Goal: Task Accomplishment & Management: Complete application form

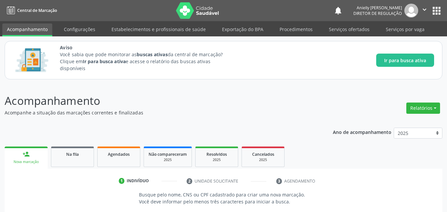
scroll to position [91, 0]
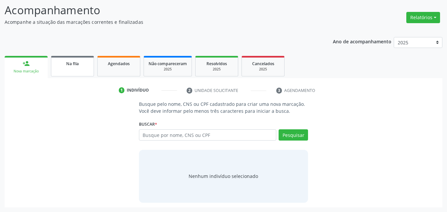
click at [86, 74] on link "Na fila" at bounding box center [72, 66] width 43 height 21
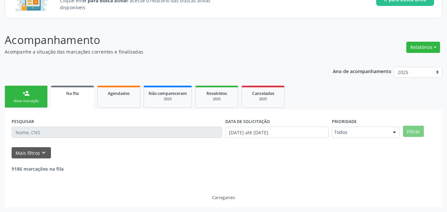
scroll to position [54, 0]
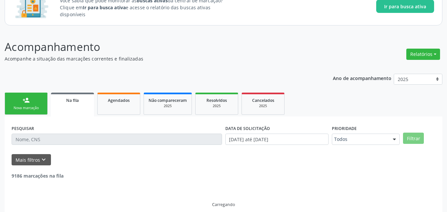
click at [86, 74] on div "Ano de acompanhamento 2025 person_add Nova marcação Na fila Agendados Não compa…" at bounding box center [224, 142] width 438 height 146
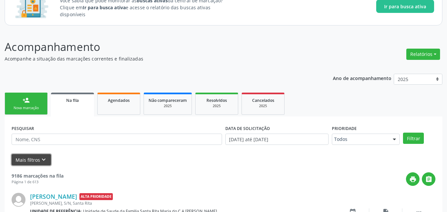
click at [40, 159] on icon "keyboard_arrow_down" at bounding box center [43, 159] width 7 height 7
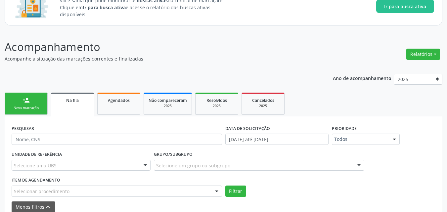
click at [119, 189] on div "Selecionar procedimento" at bounding box center [117, 191] width 210 height 11
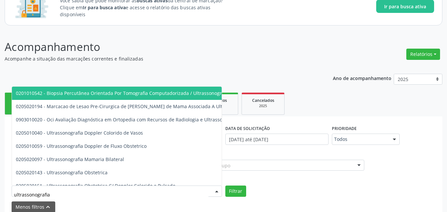
type input "ultrassonografia o"
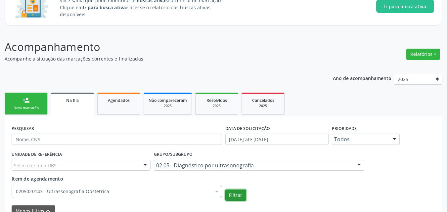
click at [225, 190] on button "Filtrar" at bounding box center [235, 195] width 21 height 11
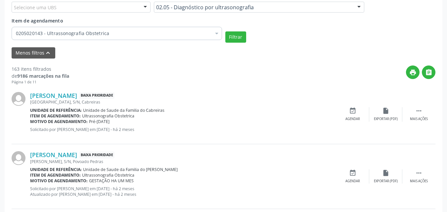
scroll to position [220, 0]
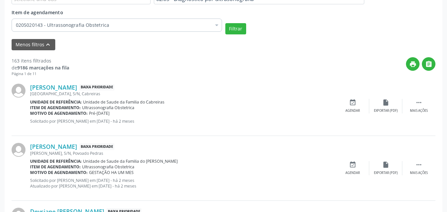
click at [59, 92] on div "[GEOGRAPHIC_DATA], S/N, Cabreiras" at bounding box center [183, 94] width 306 height 6
click at [61, 87] on link "[PERSON_NAME]" at bounding box center [53, 87] width 47 height 7
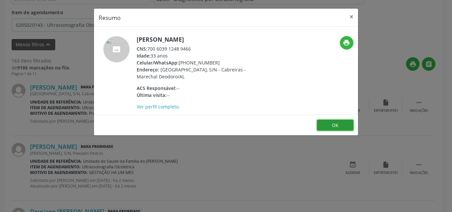
click at [342, 129] on button "OK" at bounding box center [335, 125] width 36 height 11
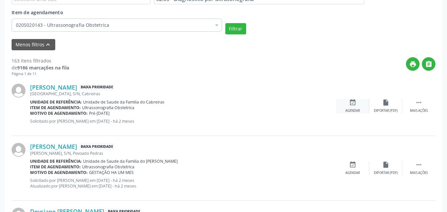
click at [355, 105] on icon "event_available" at bounding box center [352, 102] width 7 height 7
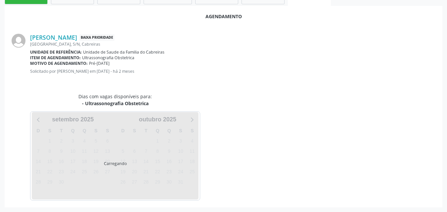
scroll to position [180, 0]
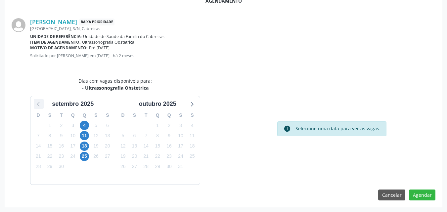
click at [39, 103] on icon at bounding box center [38, 104] width 3 height 5
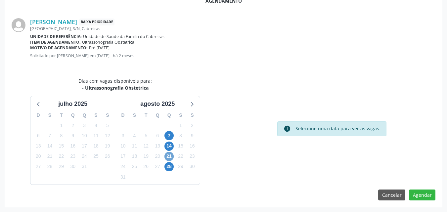
click at [167, 158] on span "21" at bounding box center [168, 156] width 9 height 9
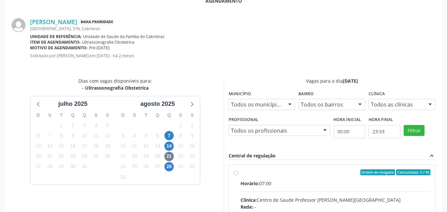
click at [238, 175] on input "Ordem de chegada Consumidos: 5 / 45 Horário: 07:00 Clínica: Centro de Saude Pro…" at bounding box center [236, 172] width 5 height 6
radio input "true"
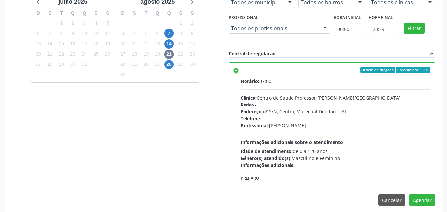
scroll to position [288, 0]
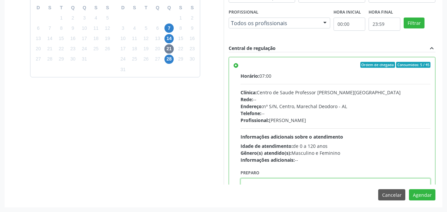
click at [368, 180] on textarea at bounding box center [336, 190] width 190 height 25
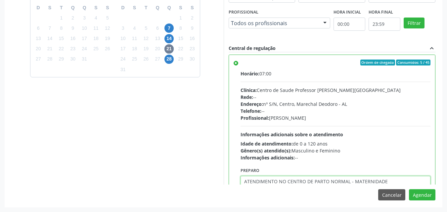
type textarea "ATENDIMENTO NO CENTRO DE PARTO NORMAL - MATERNIDADE"
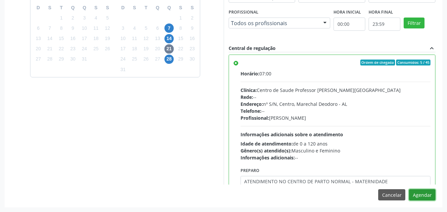
click at [409, 189] on button "Agendar" at bounding box center [422, 194] width 26 height 11
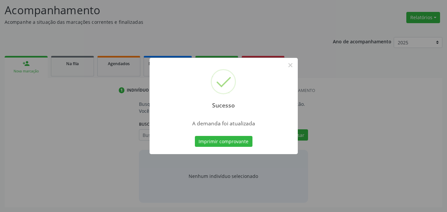
scroll to position [91, 0]
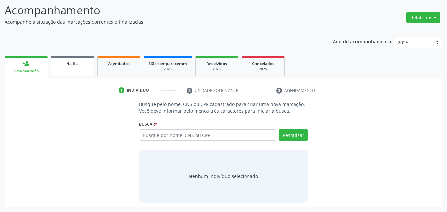
click at [80, 71] on link "Na fila" at bounding box center [72, 66] width 43 height 21
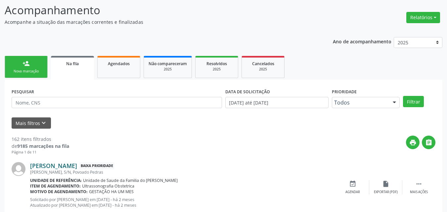
click at [73, 166] on link "[PERSON_NAME]" at bounding box center [53, 165] width 47 height 7
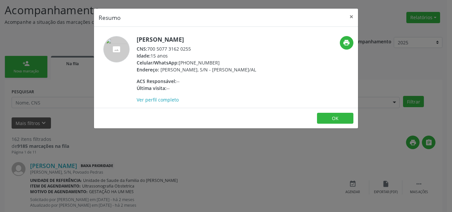
drag, startPoint x: 190, startPoint y: 50, endPoint x: 150, endPoint y: 48, distance: 40.1
click at [150, 48] on div "CNS: 700 5077 3162 0255" at bounding box center [196, 48] width 119 height 7
drag, startPoint x: 149, startPoint y: 48, endPoint x: 192, endPoint y: 49, distance: 42.7
click at [192, 49] on div "CNS: 700 5077 3162 0255" at bounding box center [196, 48] width 119 height 7
copy div "700 5077 3162 0255"
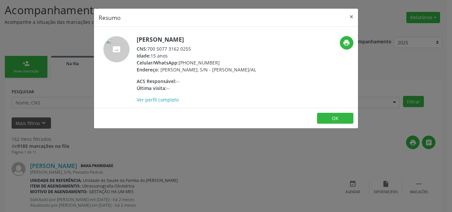
click at [324, 118] on footer "OK" at bounding box center [226, 118] width 264 height 21
click at [328, 124] on button "OK" at bounding box center [335, 118] width 36 height 11
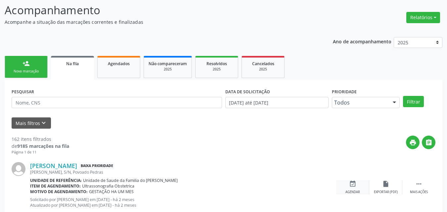
click at [348, 180] on div "event_available Agendar" at bounding box center [352, 187] width 33 height 14
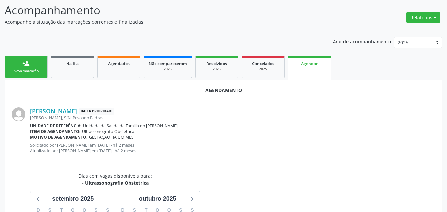
scroll to position [186, 0]
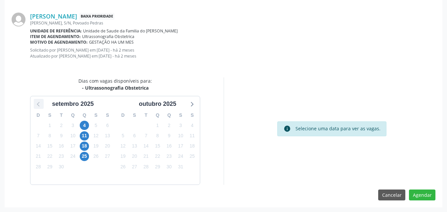
click at [40, 102] on icon at bounding box center [38, 104] width 9 height 9
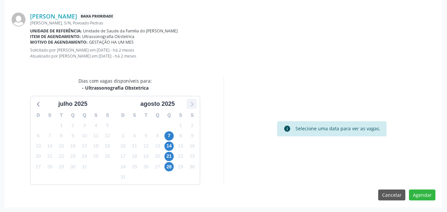
click at [189, 106] on icon at bounding box center [191, 104] width 9 height 9
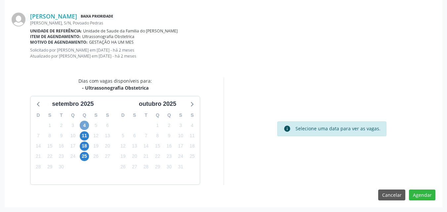
click at [85, 126] on span "4" at bounding box center [84, 125] width 9 height 9
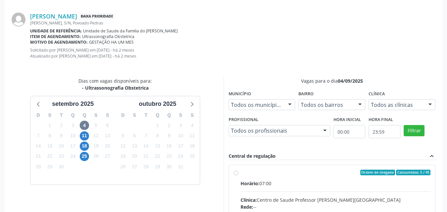
click at [341, 171] on div "Ordem de chegada Consumidos: 5 / 45" at bounding box center [336, 173] width 190 height 6
click at [238, 171] on input "Ordem de chegada Consumidos: 5 / 45 Horário: 07:00 Clínica: Centro de Saude Pro…" at bounding box center [236, 173] width 5 height 6
radio input "true"
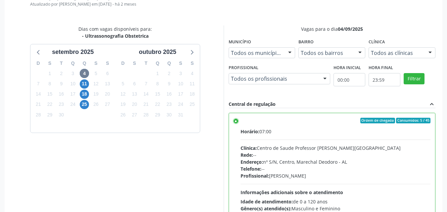
scroll to position [293, 0]
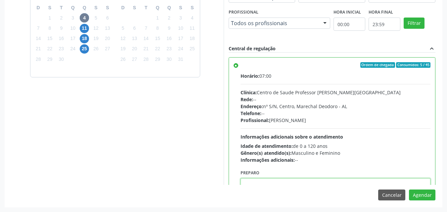
click at [342, 179] on textarea at bounding box center [336, 190] width 190 height 25
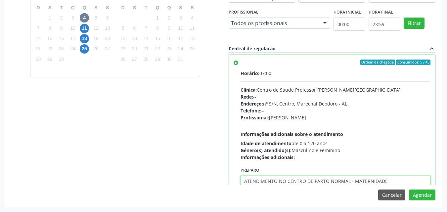
type textarea "ATENDIMENTO NO CENTRO DE PARTO NORMAL - MATERNIDADE"
click at [409, 190] on button "Agendar" at bounding box center [422, 195] width 26 height 11
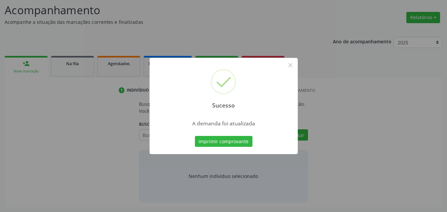
scroll to position [91, 0]
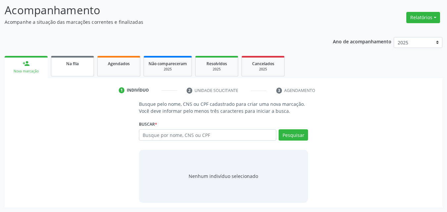
click at [67, 74] on link "Na fila" at bounding box center [72, 66] width 43 height 21
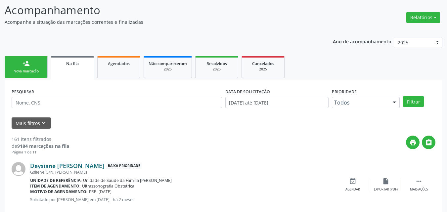
click at [45, 164] on link "Deysiane [PERSON_NAME]" at bounding box center [67, 165] width 74 height 7
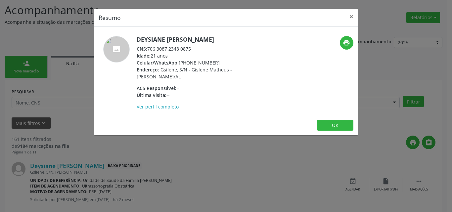
drag, startPoint x: 148, startPoint y: 47, endPoint x: 195, endPoint y: 52, distance: 46.9
click at [195, 52] on div "CNS: 706 3087 2348 0875" at bounding box center [201, 48] width 129 height 7
copy div "706 3087 2348 0875"
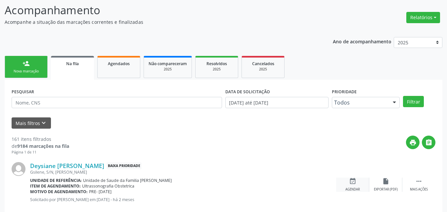
click at [362, 187] on div "event_available Agendar" at bounding box center [352, 185] width 33 height 14
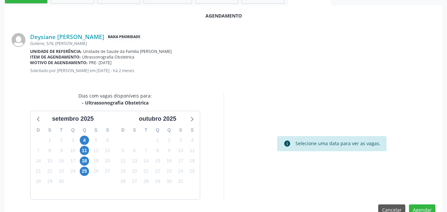
scroll to position [180, 0]
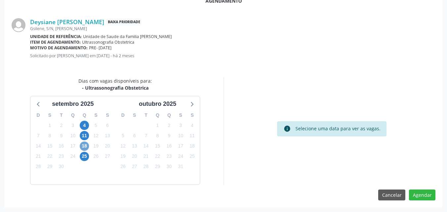
click at [84, 145] on span "18" at bounding box center [84, 146] width 9 height 9
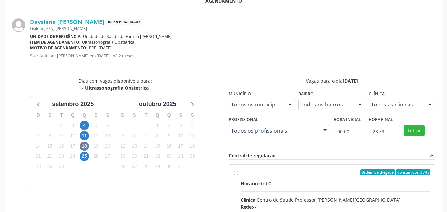
click at [238, 175] on input "Ordem de chegada Consumidos: 3 / 45 Horário: 07:00 Clínica: Centro de Saude Pro…" at bounding box center [236, 172] width 5 height 6
radio input "true"
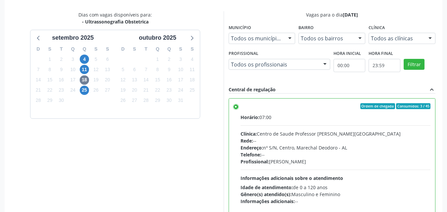
scroll to position [288, 0]
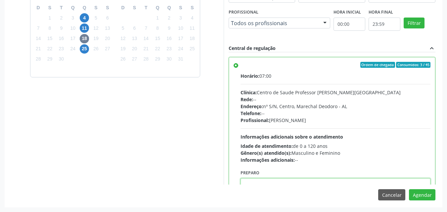
click at [336, 184] on textarea at bounding box center [336, 190] width 190 height 25
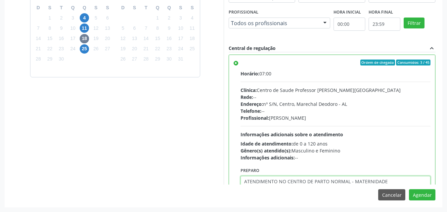
type textarea "ATENDIMENTO NO CENTRO DE PARTO NORMAL - MATERNIDADE"
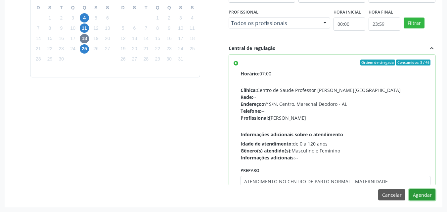
click at [409, 189] on button "Agendar" at bounding box center [422, 194] width 26 height 11
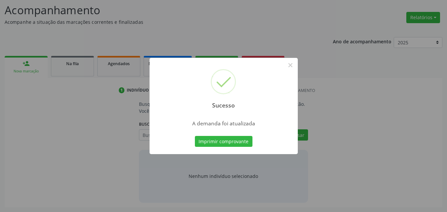
scroll to position [91, 0]
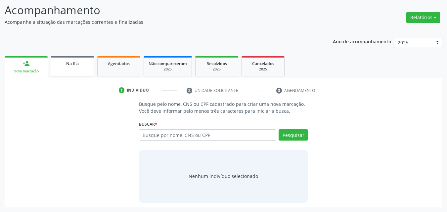
click at [68, 70] on link "Na fila" at bounding box center [72, 66] width 43 height 21
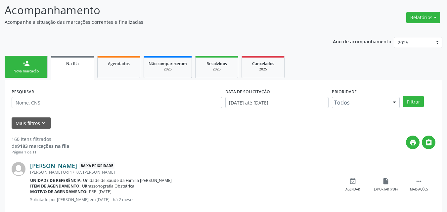
click at [77, 167] on link "[PERSON_NAME]" at bounding box center [53, 165] width 47 height 7
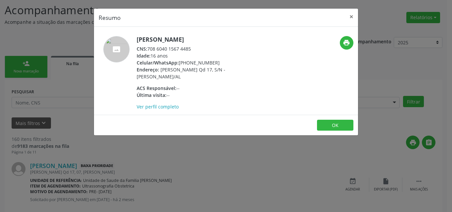
drag, startPoint x: 149, startPoint y: 48, endPoint x: 194, endPoint y: 50, distance: 45.1
click at [194, 50] on div "CNS: 708 6040 1567 4485" at bounding box center [201, 48] width 129 height 7
copy div "708 6040 1567 4485"
drag, startPoint x: 211, startPoint y: 75, endPoint x: 235, endPoint y: 87, distance: 26.5
click at [235, 87] on div "[PERSON_NAME] CNS: 708 6040 1567 4485 Idade: 16 anos Celular/WhatsApp: [PHONE_N…" at bounding box center [201, 73] width 129 height 74
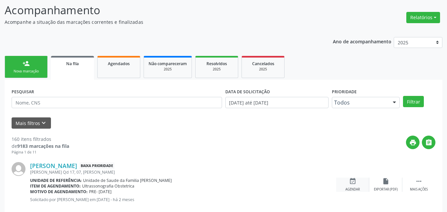
click at [361, 187] on div "event_available Agendar" at bounding box center [352, 185] width 33 height 14
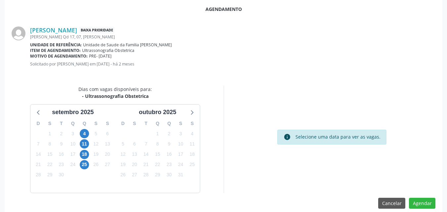
scroll to position [180, 0]
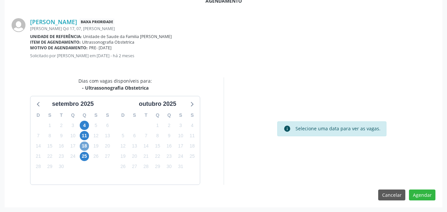
click at [86, 146] on span "18" at bounding box center [84, 146] width 9 height 9
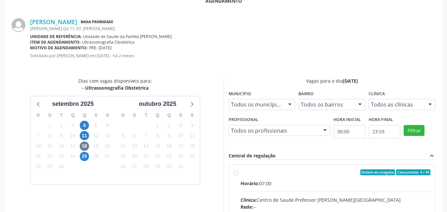
click at [285, 198] on div "Clínica: Centro de Saude Professor [PERSON_NAME][GEOGRAPHIC_DATA]" at bounding box center [336, 200] width 190 height 7
click at [238, 175] on input "Ordem de chegada Consumidos: 4 / 45 Horário: 07:00 Clínica: Centro de Saude Pro…" at bounding box center [236, 172] width 5 height 6
radio input "true"
drag, startPoint x: 285, startPoint y: 198, endPoint x: 380, endPoint y: 170, distance: 99.2
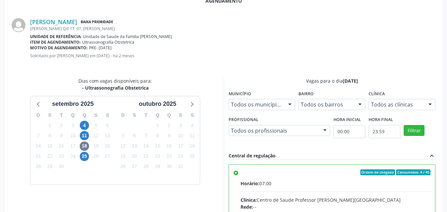
click at [238, 170] on input "Ordem de chegada Consumidos: 4 / 45 Horário: 07:00 Clínica: Centro de Saude Pro…" at bounding box center [236, 172] width 5 height 6
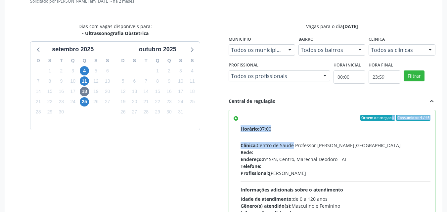
scroll to position [288, 0]
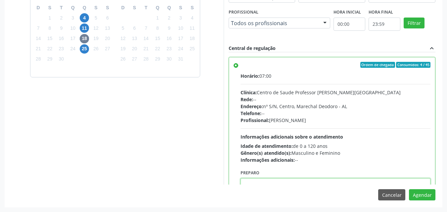
click at [349, 183] on textarea at bounding box center [336, 190] width 190 height 25
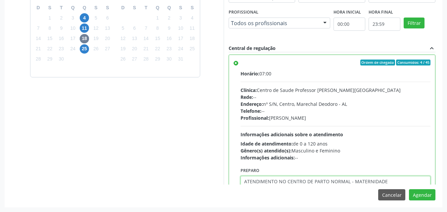
type textarea "ATENDIMENTO NO CENTRO DE PARTO NORMAL - MATERNIDADE"
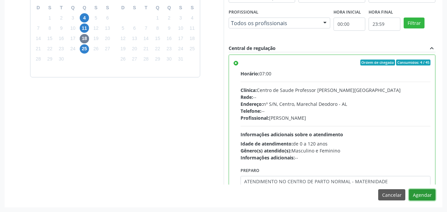
click at [409, 189] on button "Agendar" at bounding box center [422, 194] width 26 height 11
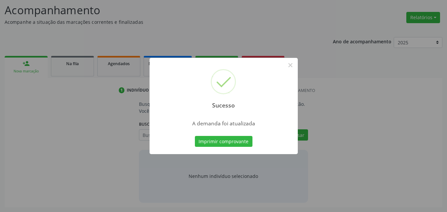
scroll to position [91, 0]
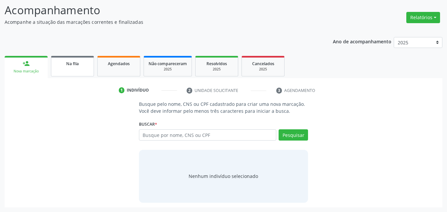
click at [77, 59] on link "Na fila" at bounding box center [72, 66] width 43 height 21
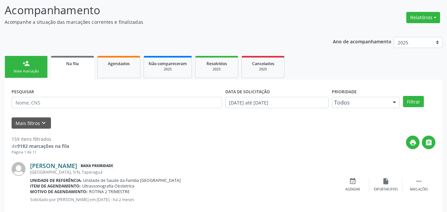
click at [64, 166] on link "[PERSON_NAME]" at bounding box center [53, 165] width 47 height 7
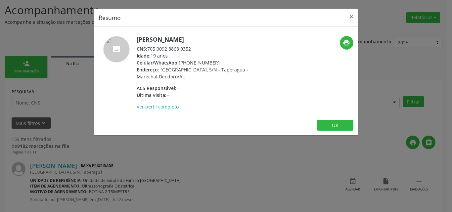
drag, startPoint x: 150, startPoint y: 49, endPoint x: 195, endPoint y: 48, distance: 45.0
click at [195, 48] on div "CNS: 705 0092 8868 0352" at bounding box center [201, 48] width 129 height 7
copy div "705 0092 8868 0352"
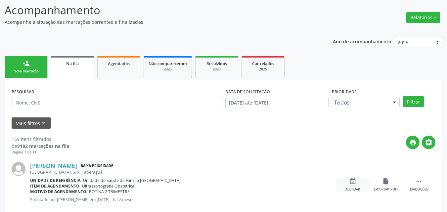
click at [354, 182] on icon "event_available" at bounding box center [352, 181] width 7 height 7
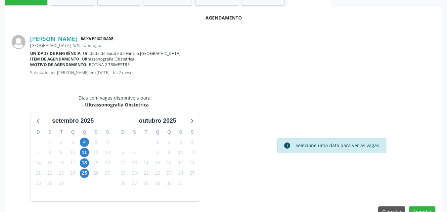
scroll to position [180, 0]
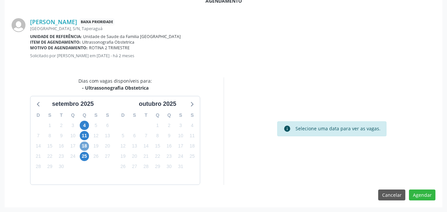
click at [82, 146] on span "18" at bounding box center [84, 146] width 9 height 9
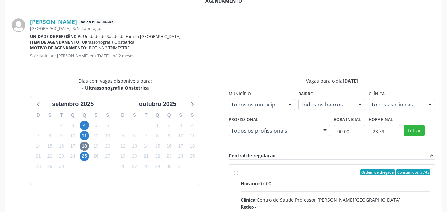
radio input "true"
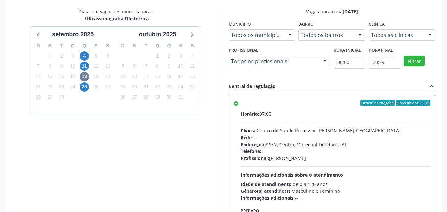
scroll to position [288, 0]
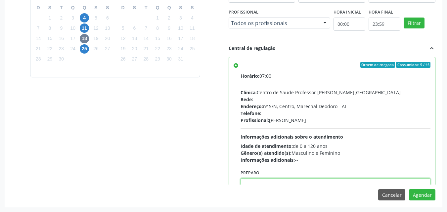
click at [322, 183] on textarea at bounding box center [336, 190] width 190 height 25
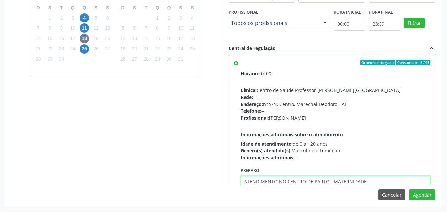
type textarea "ATENDIMENTO NO CENTRO DE PARTO - MATERNIDADE"
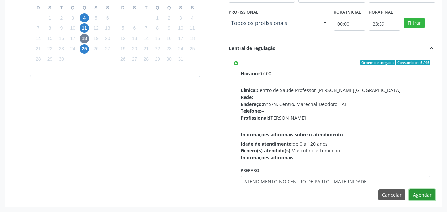
click at [409, 189] on button "Agendar" at bounding box center [422, 194] width 26 height 11
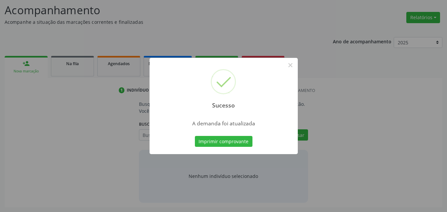
scroll to position [91, 0]
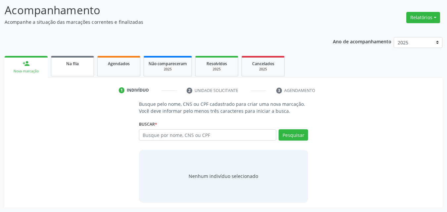
click at [65, 67] on link "Na fila" at bounding box center [72, 66] width 43 height 21
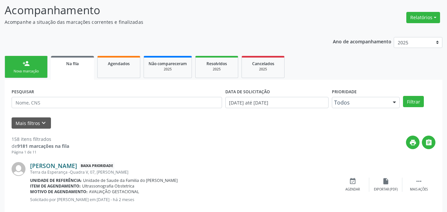
click at [64, 165] on link "[PERSON_NAME]" at bounding box center [53, 165] width 47 height 7
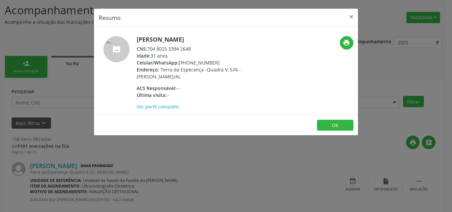
drag, startPoint x: 149, startPoint y: 48, endPoint x: 199, endPoint y: 47, distance: 50.3
click at [199, 47] on div "CNS: 704 8025 5394 2648" at bounding box center [201, 48] width 129 height 7
copy div "704 8025 5394 2648"
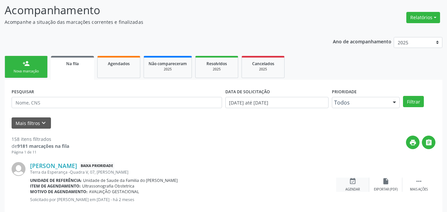
click at [353, 182] on icon "event_available" at bounding box center [352, 181] width 7 height 7
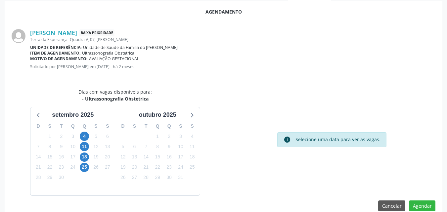
scroll to position [180, 0]
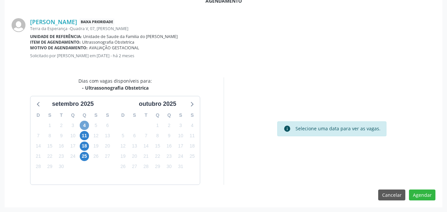
click at [84, 122] on span "4" at bounding box center [84, 125] width 9 height 9
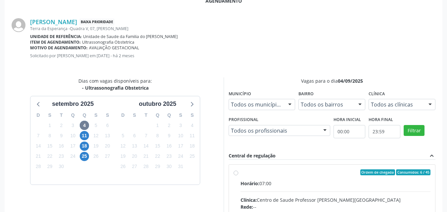
click at [249, 183] on span "Horário:" at bounding box center [250, 183] width 19 height 6
click at [238, 175] on input "Ordem de chegada Consumidos: 6 / 45 Horário: 07:00 Clínica: Centro de Saude Pro…" at bounding box center [236, 172] width 5 height 6
radio input "true"
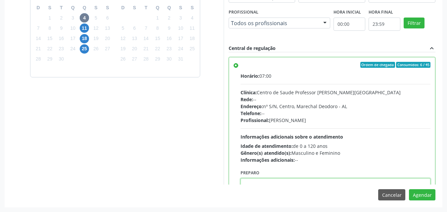
click at [328, 183] on textarea at bounding box center [336, 190] width 190 height 25
type textarea "T"
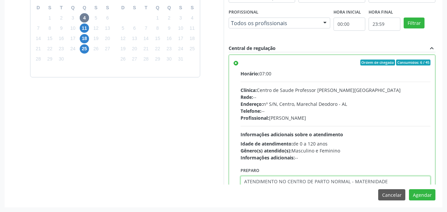
type textarea "ATENDIMENTO NO CENTRO DE PARTO NORMAL - MATERNIDADE"
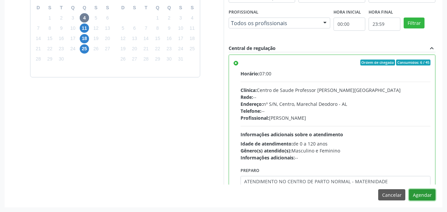
click at [409, 189] on button "Agendar" at bounding box center [422, 194] width 26 height 11
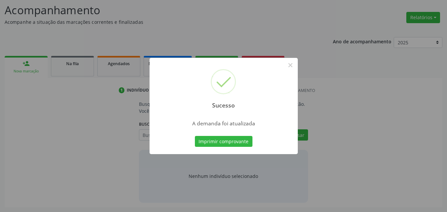
scroll to position [91, 0]
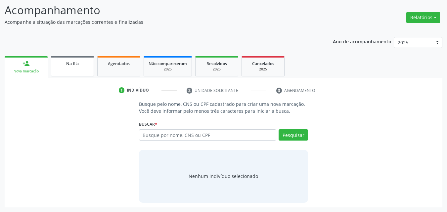
click at [83, 69] on link "Na fila" at bounding box center [72, 66] width 43 height 21
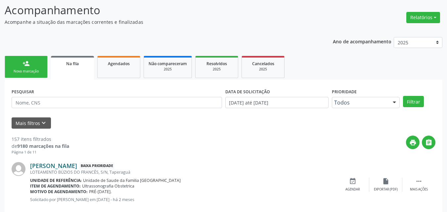
click at [63, 167] on link "[PERSON_NAME]" at bounding box center [53, 165] width 47 height 7
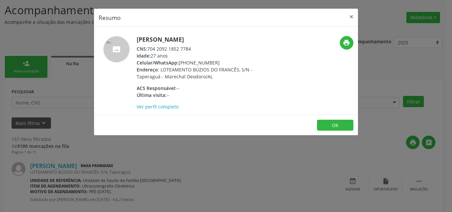
drag, startPoint x: 148, startPoint y: 50, endPoint x: 193, endPoint y: 47, distance: 44.8
click at [193, 47] on div "CNS: 704 2092 1852 7784" at bounding box center [201, 48] width 129 height 7
copy div "704 2092 1852 7784"
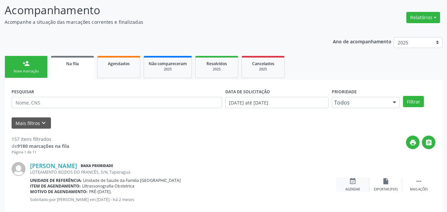
click at [355, 187] on div "event_available Agendar" at bounding box center [352, 185] width 33 height 14
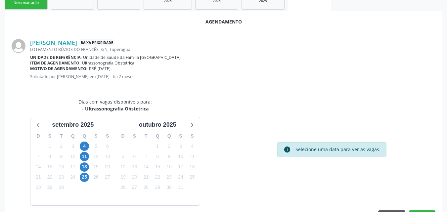
scroll to position [180, 0]
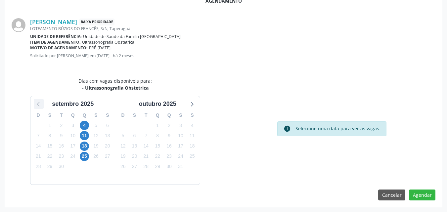
click at [43, 108] on div at bounding box center [39, 104] width 10 height 10
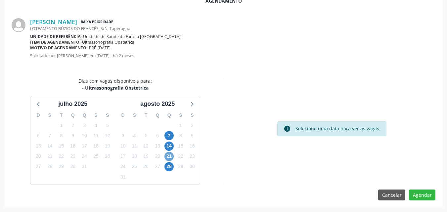
click at [169, 155] on span "21" at bounding box center [168, 156] width 9 height 9
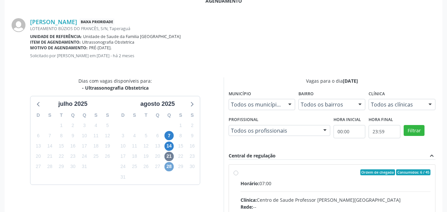
click at [169, 170] on span "28" at bounding box center [168, 166] width 9 height 9
click at [301, 173] on div "Ordem de chegada Consumidos: 3 / 45" at bounding box center [336, 172] width 190 height 6
click at [238, 173] on input "Ordem de chegada Consumidos: 3 / 45 Horário: 07:00 Clínica: Centro de Saude Pro…" at bounding box center [236, 172] width 5 height 6
radio input "true"
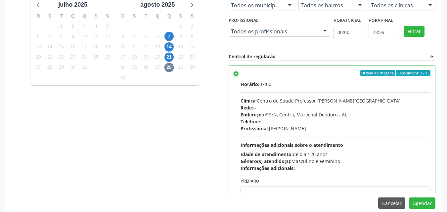
scroll to position [288, 0]
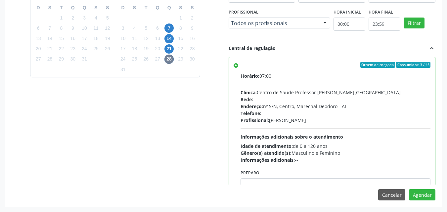
click at [352, 186] on div "Agendamento [PERSON_NAME] Baixa Prioridade LOTEAMENTO BÚZIOS DO FRANCÊS, S/N, T…" at bounding box center [224, 45] width 438 height 324
click at [353, 181] on textarea at bounding box center [336, 190] width 190 height 25
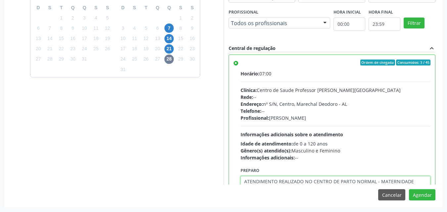
type textarea "ATENDIMENTO REALIZADO NO CENTRO DE PARTO NORMAL - MATERNIDADE"
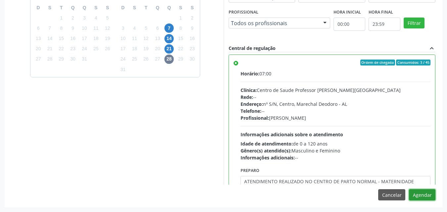
click at [409, 189] on button "Agendar" at bounding box center [422, 194] width 26 height 11
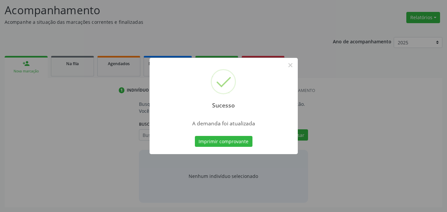
scroll to position [91, 0]
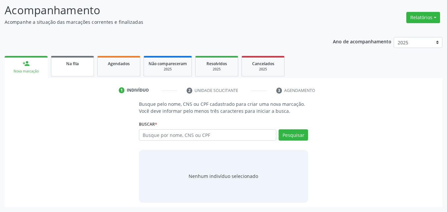
click at [91, 61] on link "Na fila" at bounding box center [72, 66] width 43 height 21
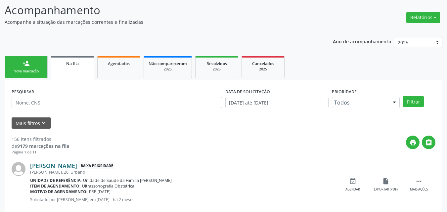
click at [47, 164] on link "[PERSON_NAME]" at bounding box center [53, 165] width 47 height 7
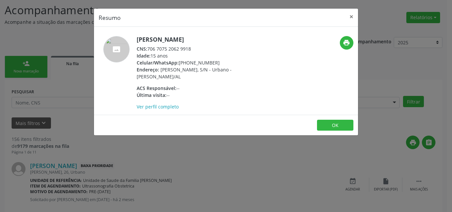
drag, startPoint x: 148, startPoint y: 48, endPoint x: 215, endPoint y: 49, distance: 67.5
click at [215, 49] on div "CNS: 706 7075 2062 9918" at bounding box center [201, 48] width 129 height 7
copy div "706 7075 2062 9918"
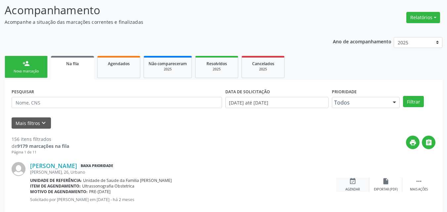
click at [356, 190] on div "Agendar" at bounding box center [353, 189] width 15 height 5
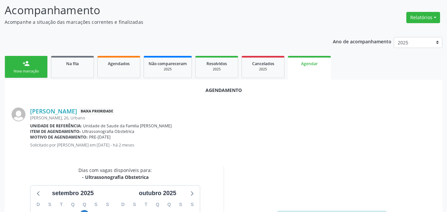
scroll to position [180, 0]
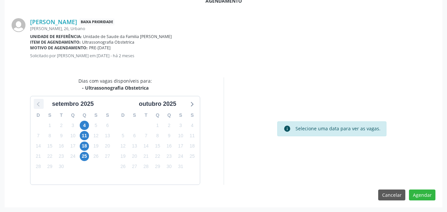
click at [40, 105] on icon at bounding box center [38, 104] width 9 height 9
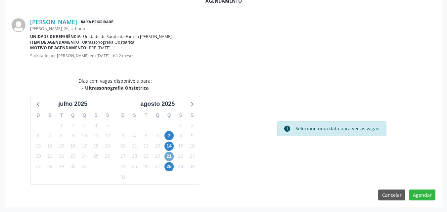
click at [169, 155] on span "21" at bounding box center [168, 156] width 9 height 9
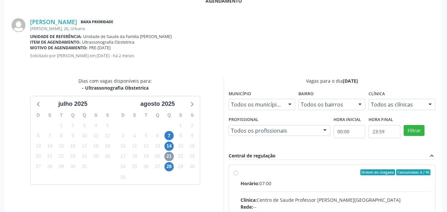
click at [238, 175] on input "Ordem de chegada Consumidos: 6 / 45 Horário: 07:00 Clínica: Centro de Saude Pro…" at bounding box center [236, 172] width 5 height 6
radio input "true"
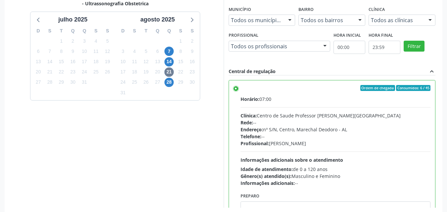
scroll to position [288, 0]
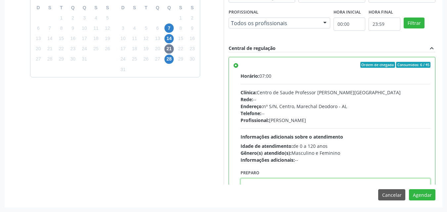
click at [369, 181] on textarea at bounding box center [336, 190] width 190 height 25
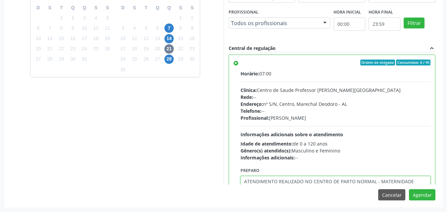
type textarea "ATENDIMENTO REALIZADO NO CENTRO DE PARTO NORMAL - MATERNIDADE"
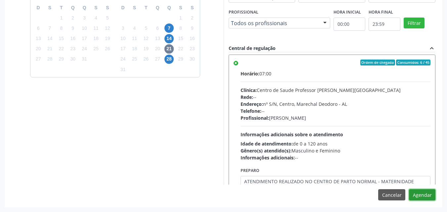
click at [409, 189] on button "Agendar" at bounding box center [422, 194] width 26 height 11
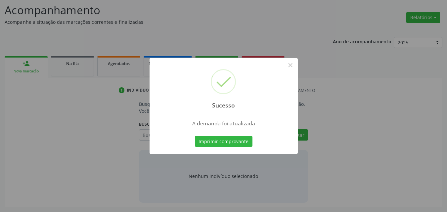
scroll to position [91, 0]
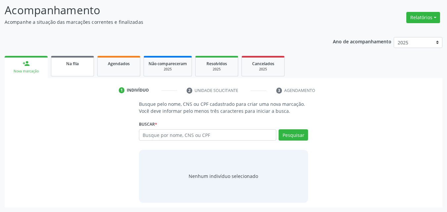
click at [67, 64] on span "Na fila" at bounding box center [72, 64] width 13 height 6
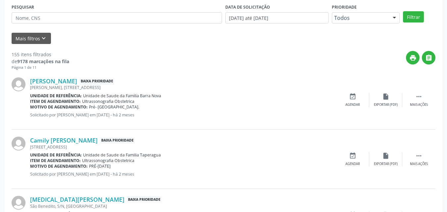
scroll to position [179, 0]
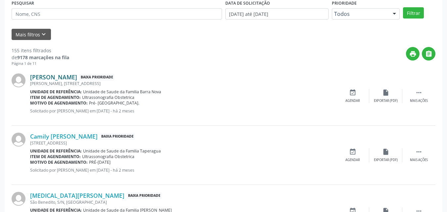
click at [77, 75] on link "[PERSON_NAME]" at bounding box center [53, 76] width 47 height 7
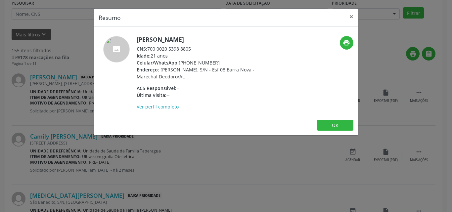
drag, startPoint x: 149, startPoint y: 57, endPoint x: 197, endPoint y: 55, distance: 48.7
click at [197, 52] on div "CNS: 700 0020 5398 8805" at bounding box center [201, 48] width 129 height 7
copy div "700 0020 5398 8805"
click at [347, 131] on button "OK" at bounding box center [335, 125] width 36 height 11
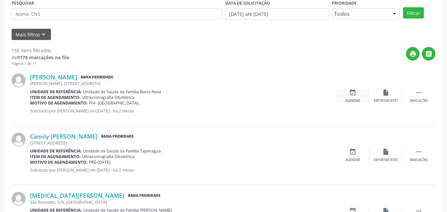
click at [356, 95] on icon "event_available" at bounding box center [352, 92] width 7 height 7
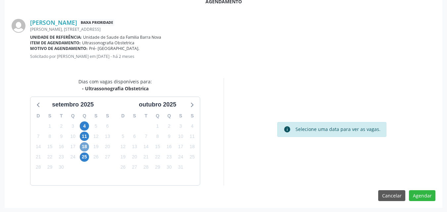
click at [86, 146] on span "18" at bounding box center [84, 146] width 9 height 9
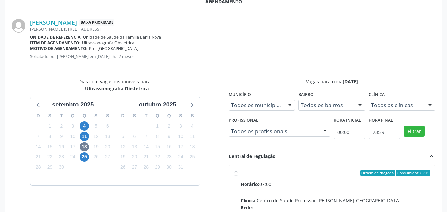
click at [258, 175] on div "Ordem de chegada Consumidos: 6 / 45" at bounding box center [336, 173] width 190 height 6
click at [238, 175] on input "Ordem de chegada Consumidos: 6 / 45 Horário: 07:00 Clínica: Centro de Saude Pro…" at bounding box center [236, 173] width 5 height 6
radio input "true"
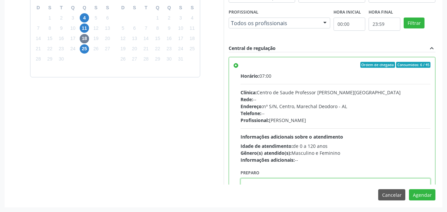
click at [359, 184] on textarea at bounding box center [336, 190] width 190 height 25
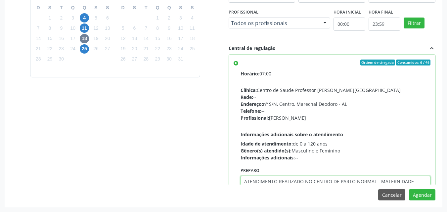
type textarea "ATENDIMENTO REALIZADO NO CENTRO DE PARTO NORMAL - MATERNIDADE"
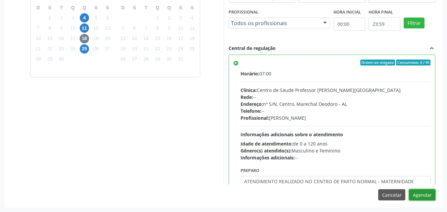
click at [409, 189] on button "Agendar" at bounding box center [422, 194] width 26 height 11
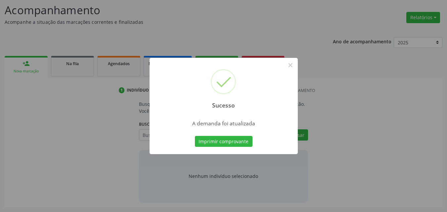
scroll to position [91, 0]
click at [195, 136] on button "Imprimir comprovante" at bounding box center [224, 141] width 58 height 11
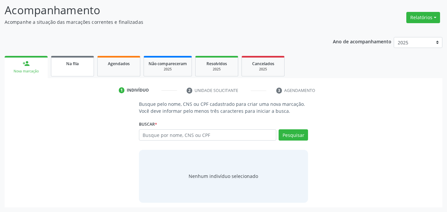
click at [79, 73] on link "Na fila" at bounding box center [72, 66] width 43 height 21
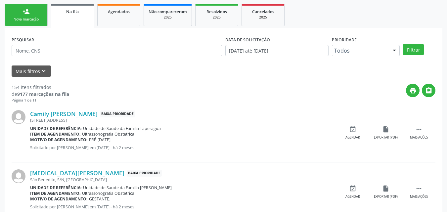
scroll to position [168, 0]
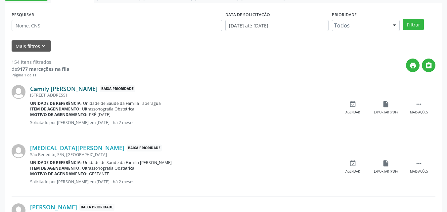
click at [93, 90] on link "Camily [PERSON_NAME]" at bounding box center [64, 88] width 68 height 7
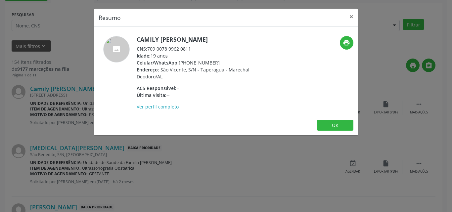
drag, startPoint x: 148, startPoint y: 49, endPoint x: 198, endPoint y: 45, distance: 50.8
click at [198, 45] on div "Camily [PERSON_NAME] CNS: 709 0078 9962 0811 Idade: 19 anos Celular/WhatsApp: […" at bounding box center [201, 73] width 129 height 74
copy div "709 0078 9962 0811"
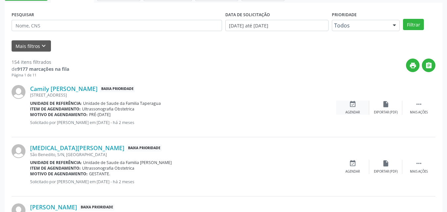
click at [363, 105] on div "event_available Agendar" at bounding box center [352, 108] width 33 height 14
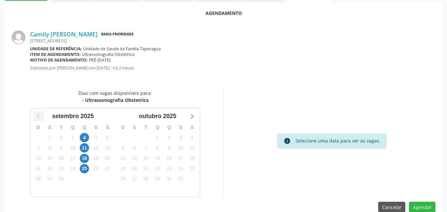
click at [35, 116] on icon at bounding box center [38, 116] width 9 height 9
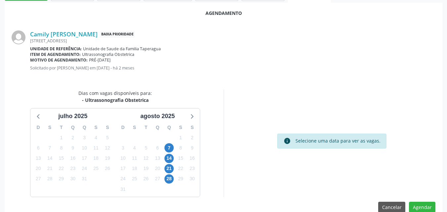
click at [175, 179] on div "29" at bounding box center [181, 179] width 12 height 10
click at [169, 179] on span "28" at bounding box center [168, 178] width 9 height 9
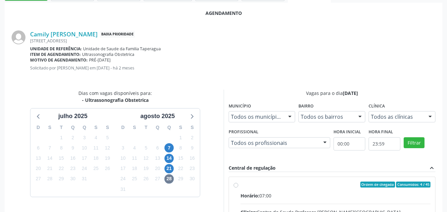
click at [310, 186] on div "Ordem de chegada Consumidos: 4 / 45" at bounding box center [336, 185] width 190 height 6
click at [238, 186] on input "Ordem de chegada Consumidos: 4 / 45 Horário: 07:00 Clínica: Centro de Saude Pro…" at bounding box center [236, 185] width 5 height 6
radio input "true"
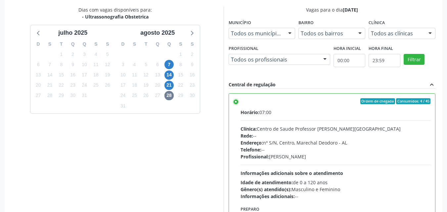
scroll to position [288, 0]
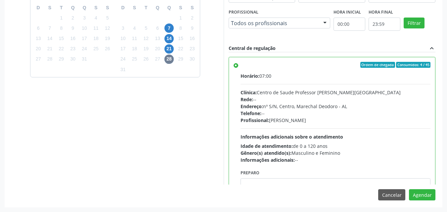
click at [320, 187] on div "Agendamento Camily [PERSON_NAME] Baixa Prioridade [STREET_ADDRESS] Unidade de r…" at bounding box center [224, 45] width 438 height 324
click at [321, 182] on textarea at bounding box center [336, 190] width 190 height 25
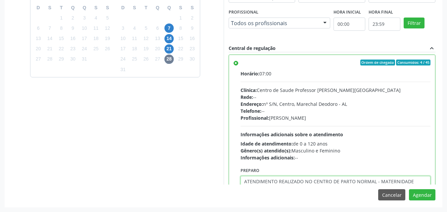
type textarea "ATENDIMENTO REALIZADO NO CENTRO DE PARTO NORMAL - MATERNIDADE"
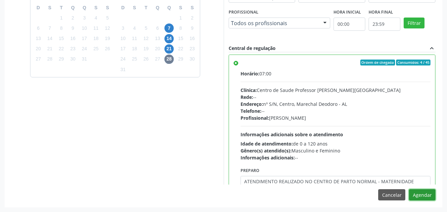
click at [409, 189] on button "Agendar" at bounding box center [422, 194] width 26 height 11
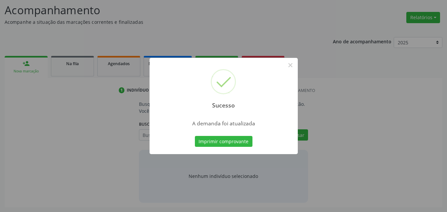
scroll to position [91, 0]
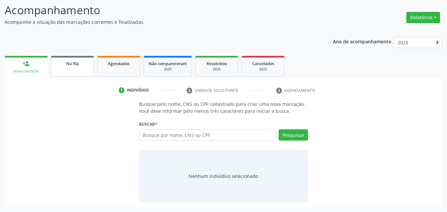
click at [81, 67] on link "Na fila" at bounding box center [72, 66] width 43 height 21
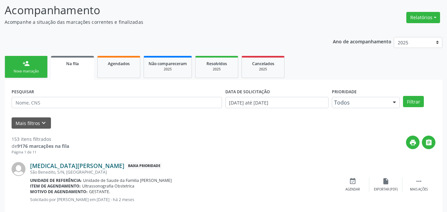
click at [96, 168] on link "[MEDICAL_DATA][PERSON_NAME]" at bounding box center [77, 165] width 94 height 7
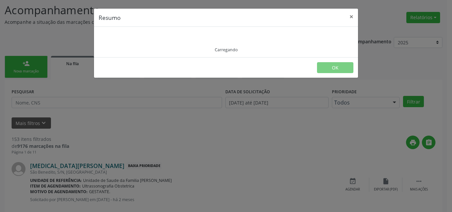
click at [96, 168] on div "Resumo × Carregando OK" at bounding box center [226, 106] width 452 height 212
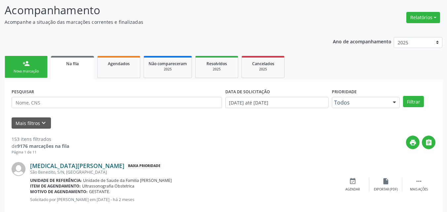
click at [96, 168] on link "[MEDICAL_DATA][PERSON_NAME]" at bounding box center [77, 165] width 94 height 7
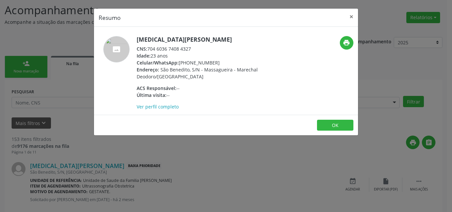
click at [151, 49] on div "CNS: 704 6036 7408 4327" at bounding box center [201, 48] width 129 height 7
drag, startPoint x: 150, startPoint y: 49, endPoint x: 197, endPoint y: 47, distance: 47.7
click at [197, 47] on div "CNS: 704 6036 7408 4327" at bounding box center [201, 48] width 129 height 7
copy div "704 6036 7408 4327"
click at [295, 98] on div "print" at bounding box center [314, 73] width 88 height 74
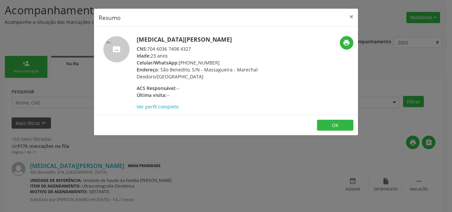
drag, startPoint x: 149, startPoint y: 46, endPoint x: 193, endPoint y: 49, distance: 43.8
click at [193, 49] on div "CNS: 704 6036 7408 4327" at bounding box center [201, 48] width 129 height 7
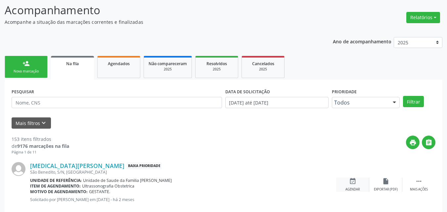
click at [351, 186] on div "event_available Agendar" at bounding box center [352, 185] width 33 height 14
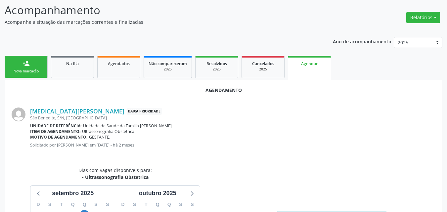
scroll to position [180, 0]
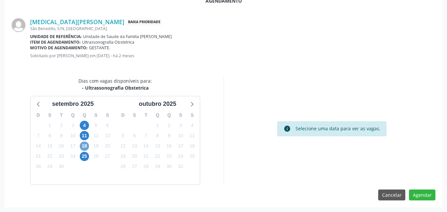
click at [81, 146] on span "18" at bounding box center [84, 146] width 9 height 9
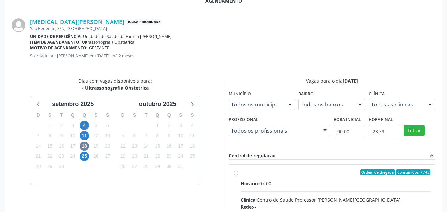
click at [250, 175] on div "Ordem de chegada Consumidos: 7 / 45" at bounding box center [336, 172] width 190 height 6
click at [238, 175] on input "Ordem de chegada Consumidos: 7 / 45 Horário: 07:00 Clínica: Centro de Saude Pro…" at bounding box center [236, 172] width 5 height 6
radio input "true"
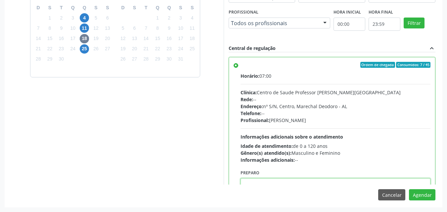
scroll to position [2, 0]
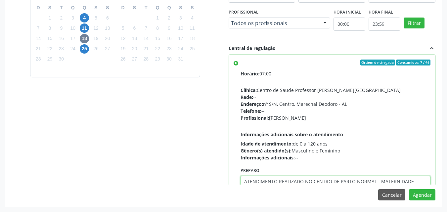
type textarea "ATENDIMENTO REALIZADO NO CENTRO DE PARTO NORMAL - MATERNIDADE"
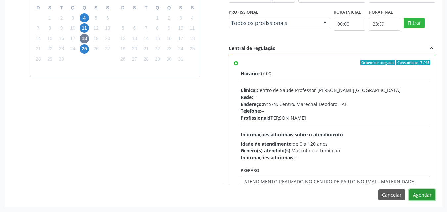
click at [409, 189] on button "Agendar" at bounding box center [422, 194] width 26 height 11
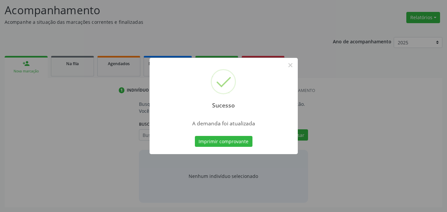
scroll to position [91, 0]
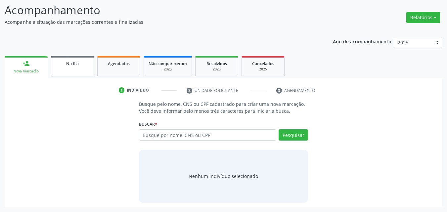
click at [73, 60] on link "Na fila" at bounding box center [72, 66] width 43 height 21
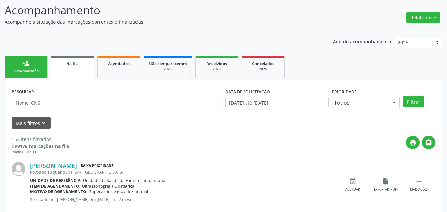
drag, startPoint x: 199, startPoint y: 126, endPoint x: 210, endPoint y: 125, distance: 11.9
click at [210, 125] on div "Mais filtros keyboard_arrow_down" at bounding box center [223, 123] width 427 height 12
click at [77, 164] on link "[PERSON_NAME]" at bounding box center [53, 165] width 47 height 7
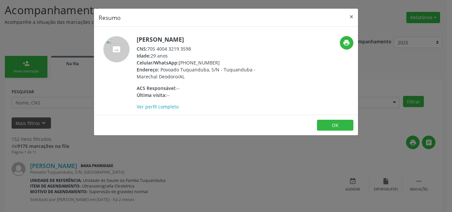
drag, startPoint x: 149, startPoint y: 49, endPoint x: 216, endPoint y: 49, distance: 67.2
click at [216, 49] on div "CNS: 705 4004 3219 3598" at bounding box center [201, 48] width 129 height 7
click at [351, 127] on button "OK" at bounding box center [335, 125] width 36 height 11
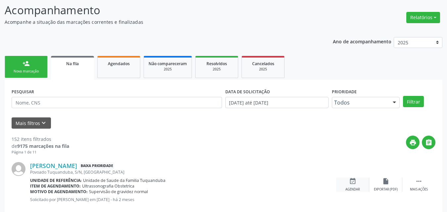
click at [357, 185] on div "event_available Agendar" at bounding box center [352, 185] width 33 height 14
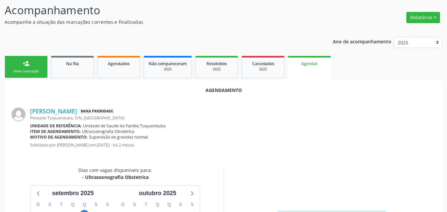
scroll to position [180, 0]
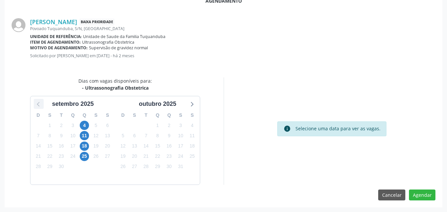
click at [40, 104] on icon at bounding box center [38, 104] width 9 height 9
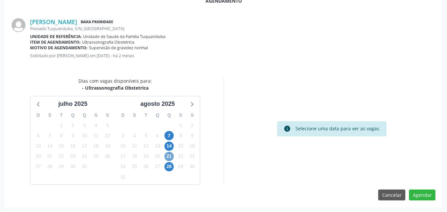
click at [167, 158] on span "21" at bounding box center [168, 156] width 9 height 9
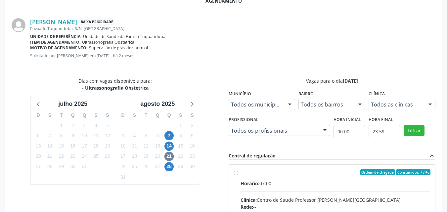
click at [238, 175] on input "Ordem de chegada Consumidos: 7 / 45 Horário: 07:00 Clínica: Centro de Saude Pro…" at bounding box center [236, 172] width 5 height 6
radio input "true"
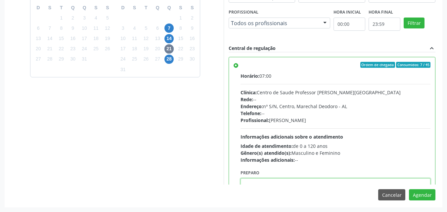
click at [309, 182] on textarea at bounding box center [336, 190] width 190 height 25
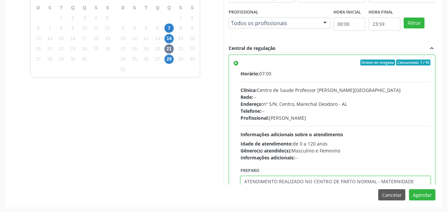
type textarea "ATENDIMENTO REALIZADO NO CENTRO DE PARTO NORMAL - MATERNIDADE"
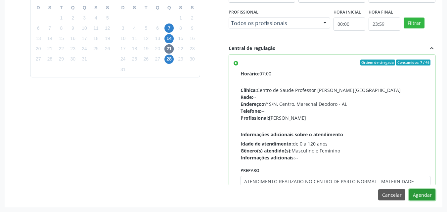
click at [409, 189] on button "Agendar" at bounding box center [422, 194] width 26 height 11
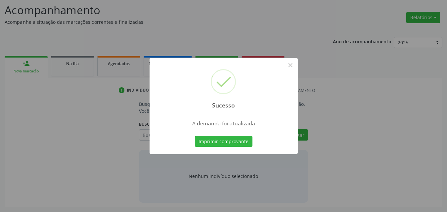
scroll to position [91, 0]
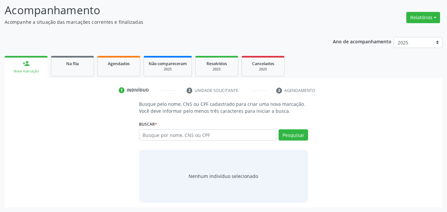
click at [65, 56] on ul "person_add Nova marcação Na fila Agendados Não compareceram 2025 Resolvidos 202…" at bounding box center [224, 66] width 438 height 24
click at [71, 66] on span "Na fila" at bounding box center [72, 64] width 13 height 6
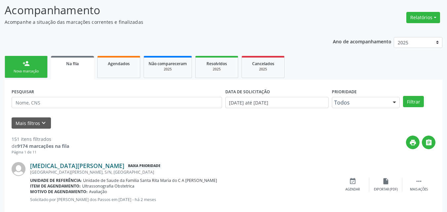
click at [91, 163] on link "[MEDICAL_DATA][PERSON_NAME]" at bounding box center [77, 165] width 94 height 7
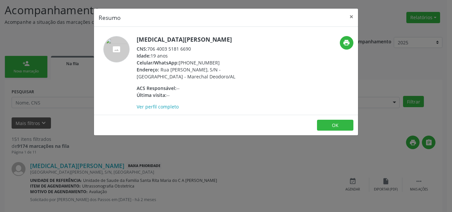
drag, startPoint x: 149, startPoint y: 49, endPoint x: 219, endPoint y: 54, distance: 70.4
click at [219, 54] on div "[MEDICAL_DATA][PERSON_NAME] CNS: 706 4003 5181 6690 Idade: 19 anos Celular/What…" at bounding box center [201, 73] width 129 height 74
click at [190, 50] on div "CNS: 706 4003 5181 6690" at bounding box center [201, 48] width 129 height 7
drag, startPoint x: 193, startPoint y: 49, endPoint x: 148, endPoint y: 51, distance: 45.1
click at [148, 51] on div "CNS: 706 4003 5181 6690" at bounding box center [201, 48] width 129 height 7
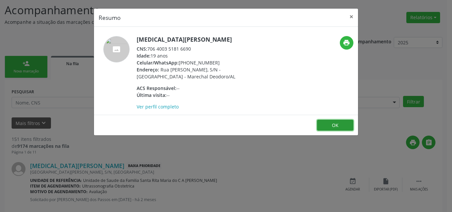
click at [339, 124] on button "OK" at bounding box center [335, 125] width 36 height 11
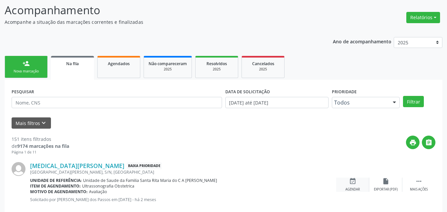
click at [352, 184] on icon "event_available" at bounding box center [352, 181] width 7 height 7
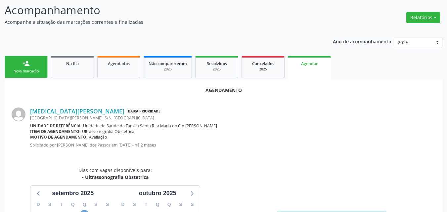
click at [84, 211] on span "4" at bounding box center [84, 214] width 9 height 9
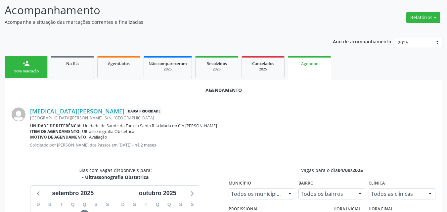
click at [446, 119] on div "Acompanhamento Acompanhe a situação das marcações correntes e finalizadas Relat…" at bounding box center [223, 195] width 447 height 404
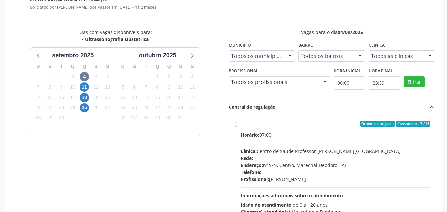
scroll to position [234, 0]
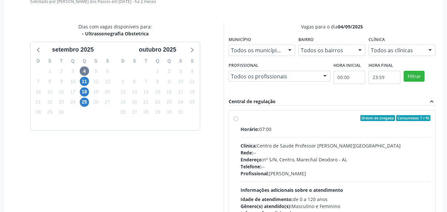
click at [304, 153] on div "Rede: --" at bounding box center [336, 152] width 190 height 7
click at [238, 121] on input "Ordem de chegada Consumidos: 7 / 45 Horário: 07:00 Clínica: Centro de Saude Pro…" at bounding box center [236, 118] width 5 height 6
radio input "true"
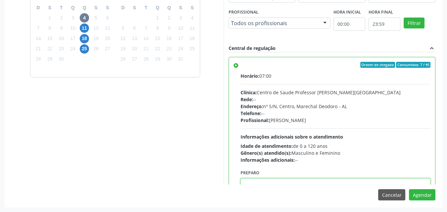
click at [367, 184] on textarea at bounding box center [336, 190] width 190 height 25
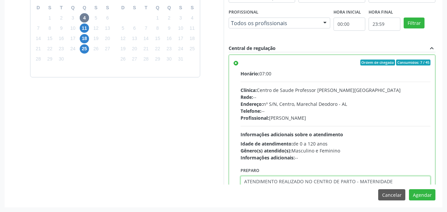
type textarea "ATENDIMENTO REALIZADO NO CENTRO DE PARTO - MATERNIDADE"
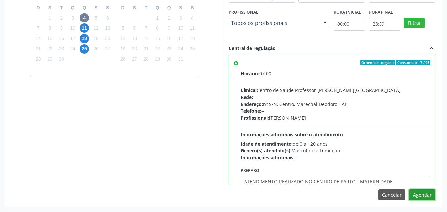
click at [409, 189] on button "Agendar" at bounding box center [422, 194] width 26 height 11
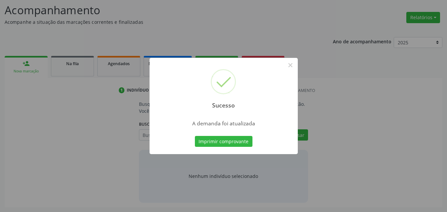
scroll to position [91, 0]
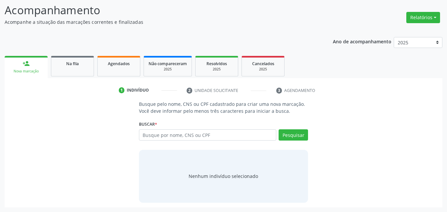
click at [82, 77] on ul "person_add Nova marcação Na fila Agendados Não compareceram 2025 Resolvidos 202…" at bounding box center [224, 66] width 438 height 24
click at [83, 65] on div "Na fila" at bounding box center [72, 63] width 33 height 7
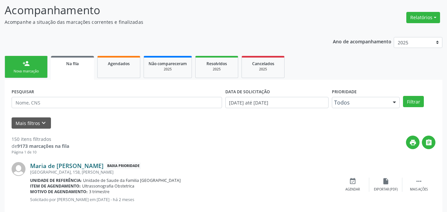
click at [86, 165] on link "Maria de [PERSON_NAME]" at bounding box center [66, 165] width 73 height 7
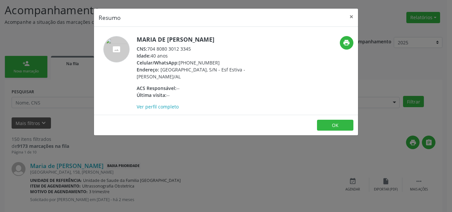
drag, startPoint x: 149, startPoint y: 48, endPoint x: 191, endPoint y: 49, distance: 42.4
click at [191, 49] on div "CNS: 704 8080 3012 3345" at bounding box center [201, 48] width 129 height 7
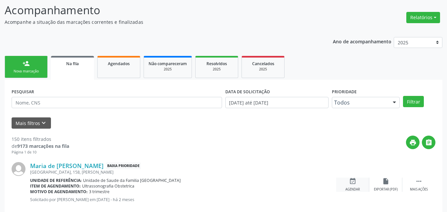
click at [353, 182] on icon "event_available" at bounding box center [352, 181] width 7 height 7
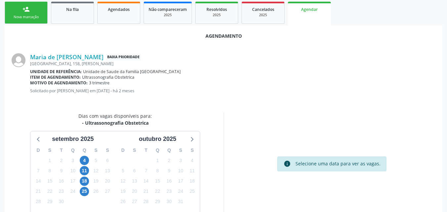
scroll to position [154, 0]
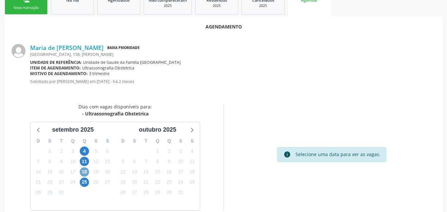
click at [86, 173] on span "18" at bounding box center [84, 171] width 9 height 9
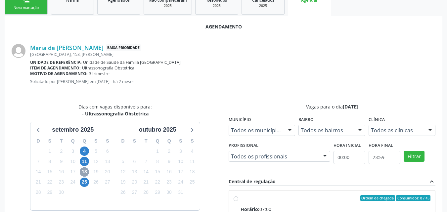
click at [86, 173] on span "18" at bounding box center [84, 171] width 9 height 9
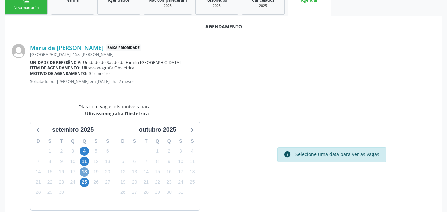
click at [86, 173] on span "18" at bounding box center [84, 171] width 9 height 9
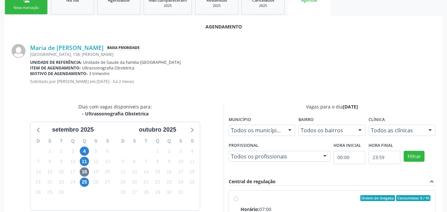
click at [252, 197] on div "Ordem de chegada Consumidos: 8 / 45" at bounding box center [336, 198] width 190 height 6
click at [238, 197] on input "Ordem de chegada Consumidos: 8 / 45 Horário: 07:00 Clínica: Centro de Saude Pro…" at bounding box center [236, 198] width 5 height 6
radio input "true"
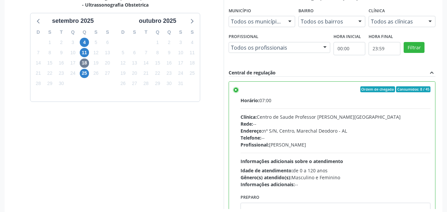
scroll to position [288, 0]
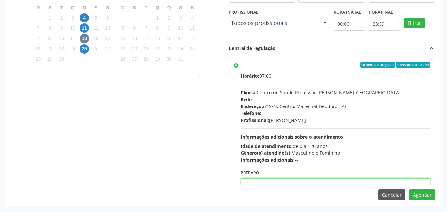
click at [353, 183] on textarea at bounding box center [336, 190] width 190 height 25
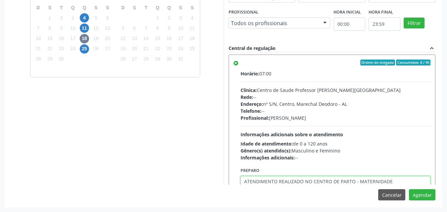
type textarea "ATENDIMENTO REALIZADO NO CENTRO DE PARTO - MATERNIDADE"
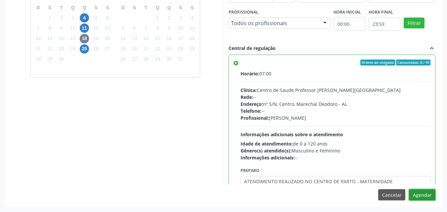
click at [409, 189] on button "Agendar" at bounding box center [422, 194] width 26 height 11
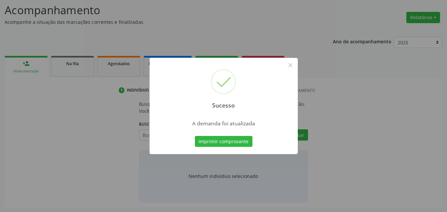
scroll to position [91, 0]
click at [195, 136] on button "Imprimir comprovante" at bounding box center [224, 141] width 58 height 11
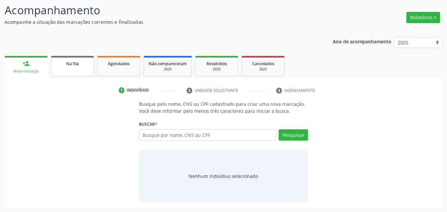
click at [73, 70] on link "Na fila" at bounding box center [72, 66] width 43 height 21
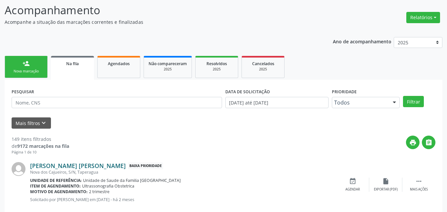
click at [49, 168] on link "[PERSON_NAME] [PERSON_NAME]" at bounding box center [78, 165] width 96 height 7
click at [103, 168] on link "[PERSON_NAME] [PERSON_NAME]" at bounding box center [78, 165] width 96 height 7
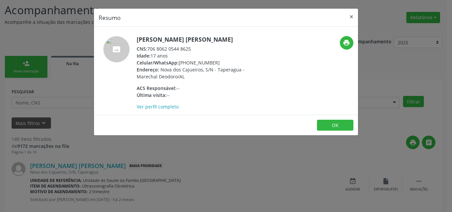
drag, startPoint x: 148, startPoint y: 51, endPoint x: 194, endPoint y: 48, distance: 46.1
click at [194, 48] on div "CNS: 706 8062 0544 8625" at bounding box center [201, 48] width 129 height 7
click at [159, 61] on span "Celular/WhatsApp:" at bounding box center [158, 63] width 42 height 6
click at [323, 129] on button "OK" at bounding box center [335, 125] width 36 height 11
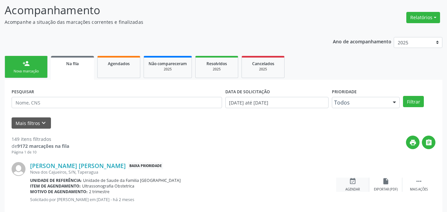
click at [358, 186] on div "event_available Agendar" at bounding box center [352, 185] width 33 height 14
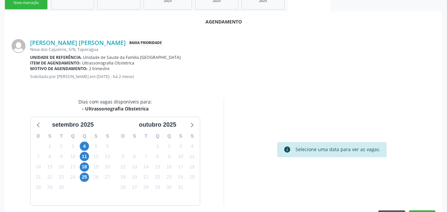
scroll to position [180, 0]
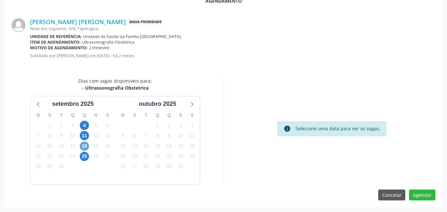
click at [82, 144] on span "18" at bounding box center [84, 146] width 9 height 9
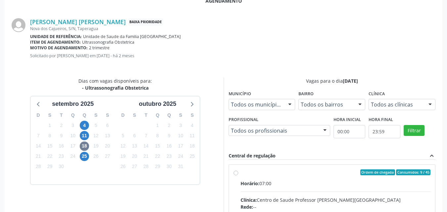
click at [238, 175] on input "Ordem de chegada Consumidos: 9 / 45 Horário: 07:00 Clínica: Centro de Saude Pro…" at bounding box center [236, 172] width 5 height 6
radio input "true"
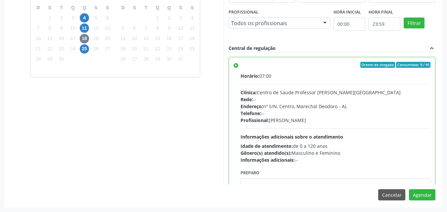
click at [343, 186] on div "Agendamento [PERSON_NAME] Baixa Prioridade [GEOGRAPHIC_DATA], S/N, [GEOGRAPHIC_…" at bounding box center [224, 45] width 438 height 324
click at [343, 184] on textarea at bounding box center [336, 190] width 190 height 25
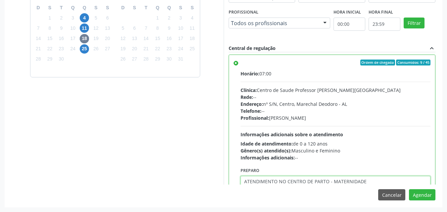
type textarea "ATENDIMENTO NO CENTRO DE PARTO - MATERNIDADE"
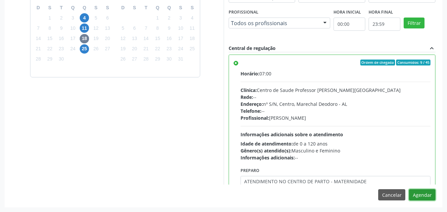
click at [409, 189] on button "Agendar" at bounding box center [422, 194] width 26 height 11
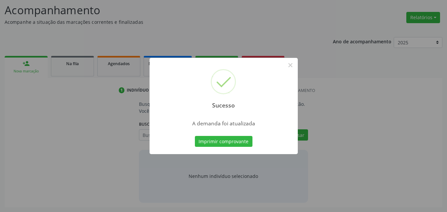
scroll to position [91, 0]
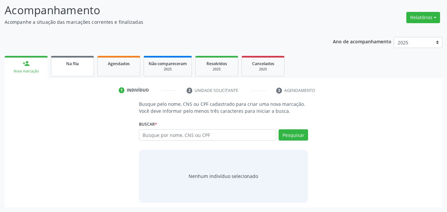
click at [80, 66] on div "Na fila" at bounding box center [72, 63] width 33 height 7
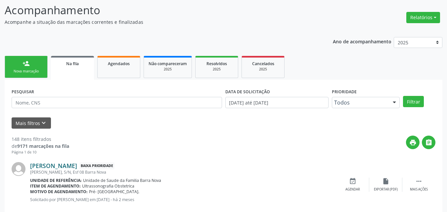
click at [77, 165] on link "[PERSON_NAME]" at bounding box center [53, 165] width 47 height 7
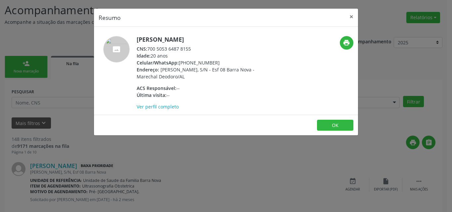
drag, startPoint x: 148, startPoint y: 47, endPoint x: 197, endPoint y: 46, distance: 48.3
click at [197, 46] on div "CNS: 700 5053 6487 8155" at bounding box center [201, 48] width 129 height 7
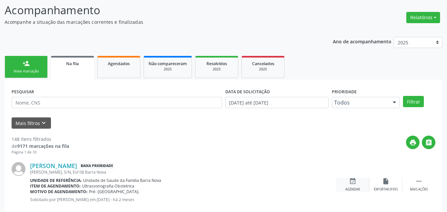
click at [350, 186] on div "event_available Agendar" at bounding box center [352, 185] width 33 height 14
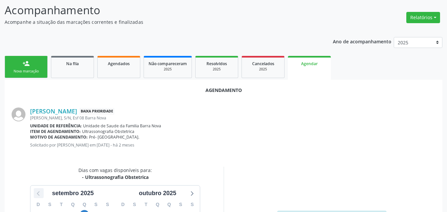
click at [39, 193] on icon at bounding box center [38, 193] width 9 height 9
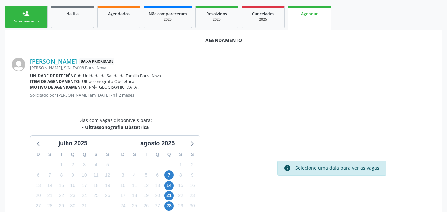
scroll to position [142, 0]
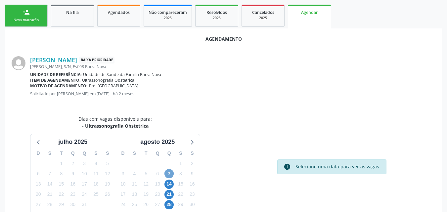
click at [168, 173] on span "7" at bounding box center [168, 173] width 9 height 9
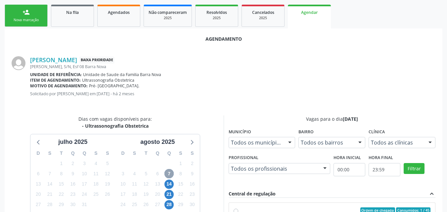
scroll to position [276, 0]
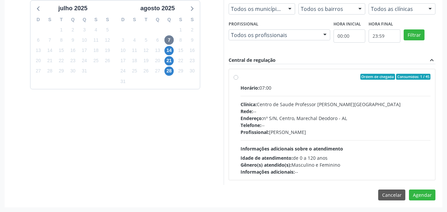
click at [303, 99] on div "Horário: 07:00 Clínica: Centro de Saude Professor [PERSON_NAME] Rede: -- Endere…" at bounding box center [336, 129] width 190 height 91
click at [238, 80] on input "Ordem de chegada Consumidos: 1 / 45 Horário: 07:00 Clínica: Centro de Saude Pro…" at bounding box center [236, 77] width 5 height 6
radio input "true"
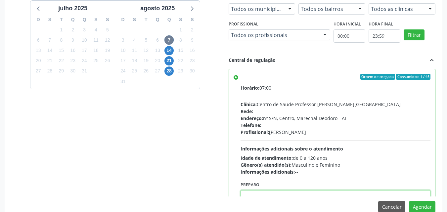
click at [364, 194] on textarea at bounding box center [336, 202] width 190 height 25
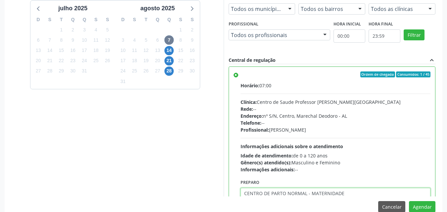
type textarea "CENTRO DE PARTO NORMAL - MATERNIDADE"
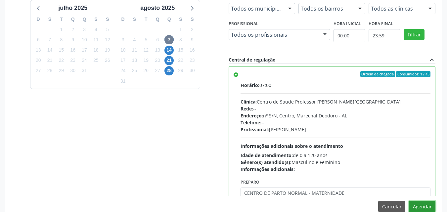
click at [409, 201] on button "Agendar" at bounding box center [422, 206] width 26 height 11
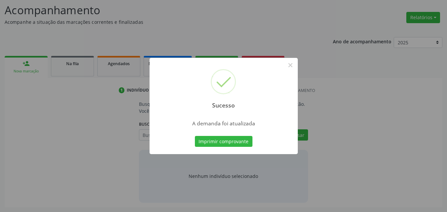
scroll to position [91, 0]
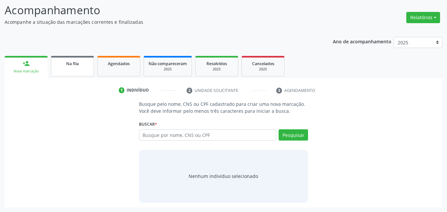
click at [68, 67] on div "Na fila" at bounding box center [72, 63] width 33 height 7
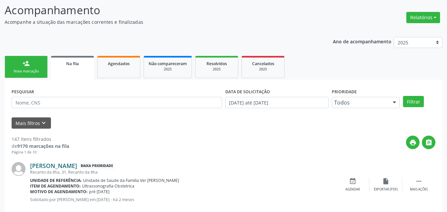
click at [69, 167] on link "[PERSON_NAME]" at bounding box center [53, 165] width 47 height 7
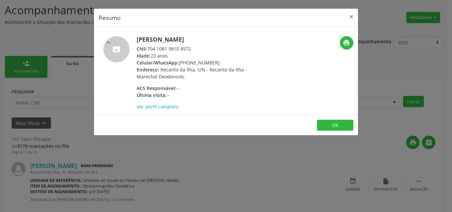
drag, startPoint x: 148, startPoint y: 50, endPoint x: 191, endPoint y: 47, distance: 43.5
click at [191, 47] on div "CNS: 704 1081 9810 4972" at bounding box center [201, 48] width 129 height 7
click at [341, 125] on button "OK" at bounding box center [335, 125] width 36 height 11
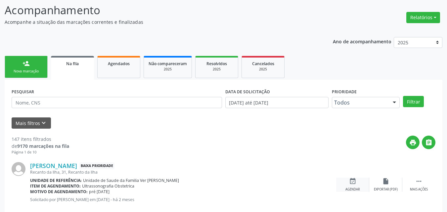
click at [351, 182] on icon "event_available" at bounding box center [352, 181] width 7 height 7
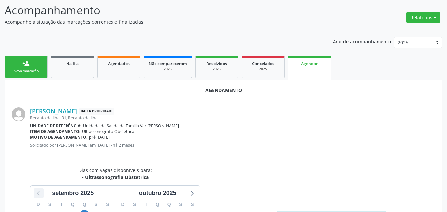
click at [39, 194] on icon at bounding box center [38, 193] width 9 height 9
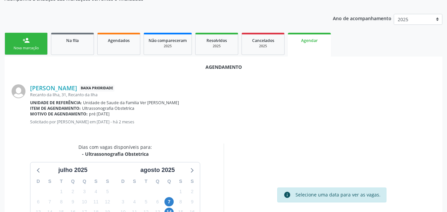
scroll to position [120, 0]
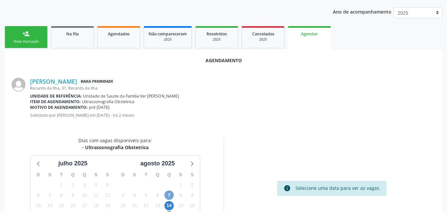
click at [170, 196] on span "7" at bounding box center [168, 195] width 9 height 9
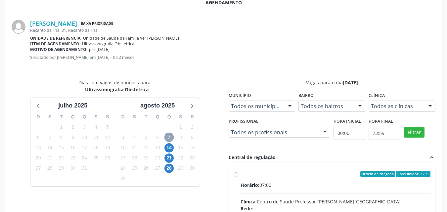
scroll to position [257, 0]
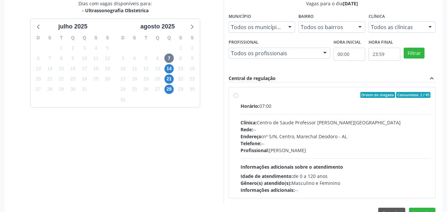
click at [309, 152] on div "Profissional: [PERSON_NAME]" at bounding box center [336, 150] width 190 height 7
click at [238, 98] on input "Ordem de chegada Consumidos: 2 / 45 Horário: 07:00 Clínica: Centro de Saude Pro…" at bounding box center [236, 95] width 5 height 6
radio input "true"
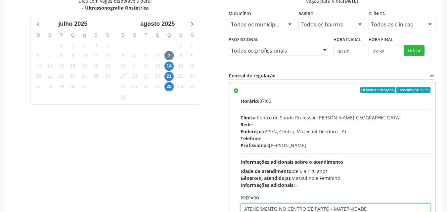
type textarea "ATENDIMENTO NO CENTRO DE PARTO - MATERNIDADE"
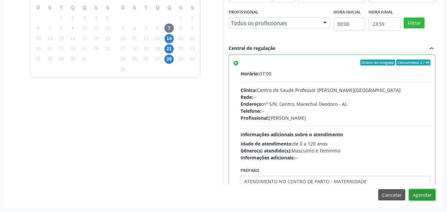
click at [409, 189] on button "Agendar" at bounding box center [422, 194] width 26 height 11
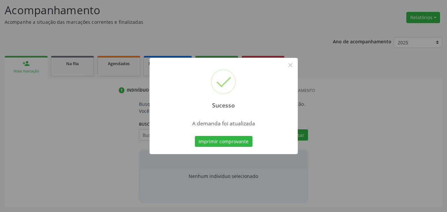
scroll to position [91, 0]
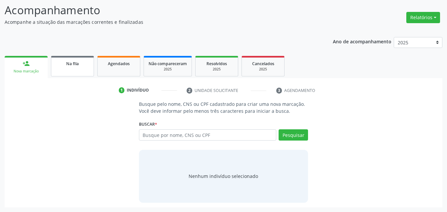
click at [54, 65] on link "Na fila" at bounding box center [72, 66] width 43 height 21
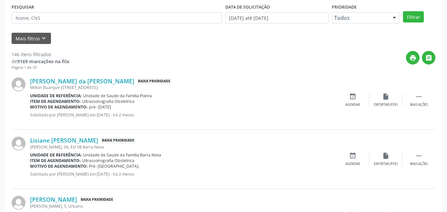
scroll to position [185, 0]
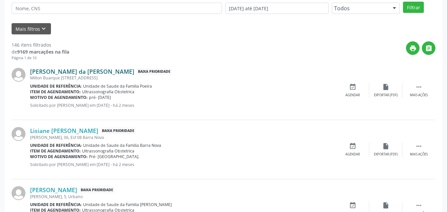
click at [99, 72] on link "[PERSON_NAME] da [PERSON_NAME]" at bounding box center [82, 71] width 104 height 7
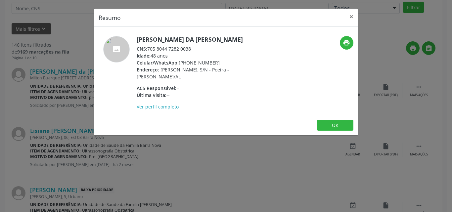
drag, startPoint x: 149, startPoint y: 49, endPoint x: 217, endPoint y: 46, distance: 68.2
click at [217, 46] on div "CNS: 705 8044 7282 0038" at bounding box center [201, 48] width 129 height 7
click at [171, 77] on span "[PERSON_NAME], S/N - Poeira - [PERSON_NAME]/AL" at bounding box center [183, 73] width 92 height 13
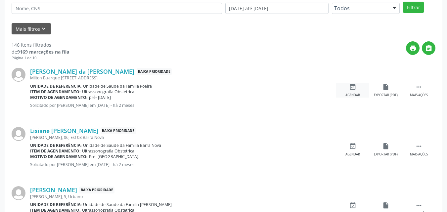
click at [350, 95] on div "Agendar" at bounding box center [353, 95] width 15 height 5
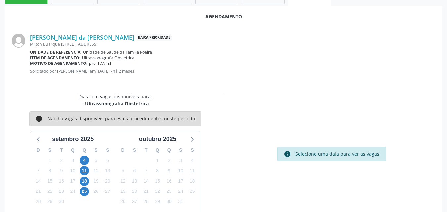
scroll to position [180, 0]
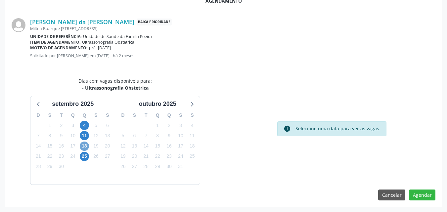
click at [87, 149] on span "18" at bounding box center [84, 146] width 9 height 9
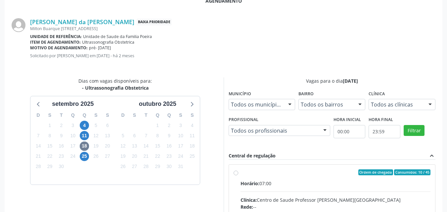
click at [238, 175] on input "Ordem de chegada Consumidos: 10 / 45 Horário: 07:00 Clínica: Centro de Saude Pr…" at bounding box center [236, 172] width 5 height 6
radio input "true"
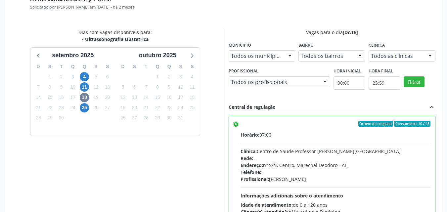
scroll to position [288, 0]
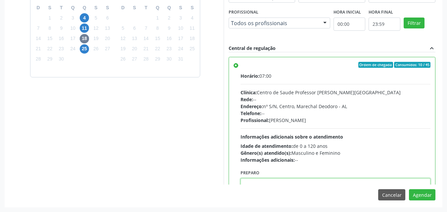
click at [346, 182] on textarea at bounding box center [336, 190] width 190 height 25
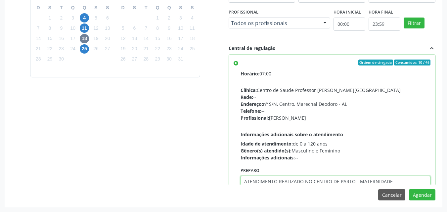
scroll to position [9, 0]
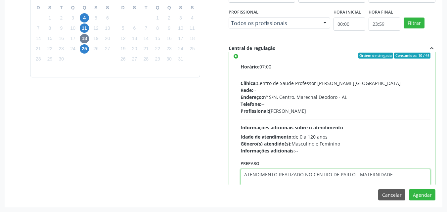
type textarea "ATENDIMENTO REALIZADO NO CENTRO DE PARTO - MATERNIDADE"
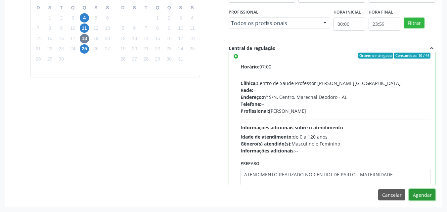
click at [409, 189] on button "Agendar" at bounding box center [422, 194] width 26 height 11
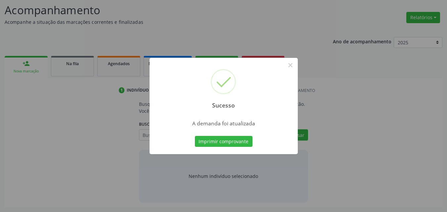
scroll to position [91, 0]
click at [289, 66] on button "×" at bounding box center [290, 65] width 11 height 11
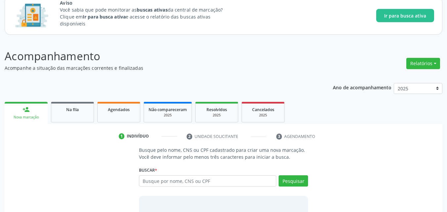
scroll to position [91, 0]
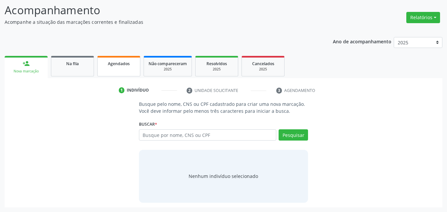
click at [117, 59] on link "Agendados" at bounding box center [118, 66] width 43 height 21
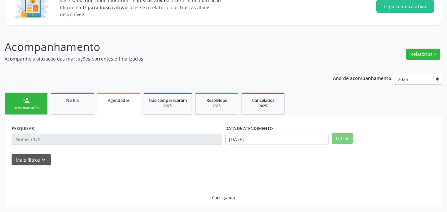
scroll to position [40, 0]
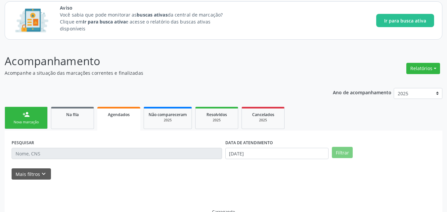
click at [121, 67] on p "Acompanhamento" at bounding box center [158, 61] width 306 height 17
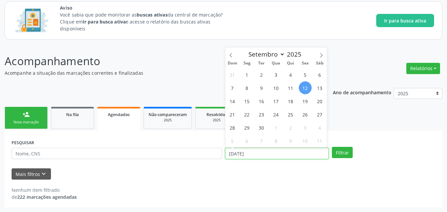
click at [255, 158] on input "[DATE]" at bounding box center [277, 153] width 104 height 11
click at [296, 98] on span "18" at bounding box center [290, 101] width 13 height 13
type input "[DATE]"
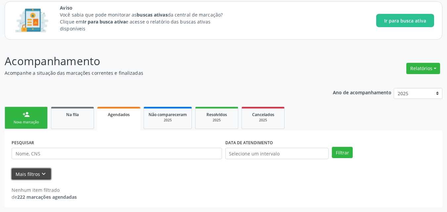
click at [14, 174] on button "Mais filtros keyboard_arrow_down" at bounding box center [31, 174] width 39 height 12
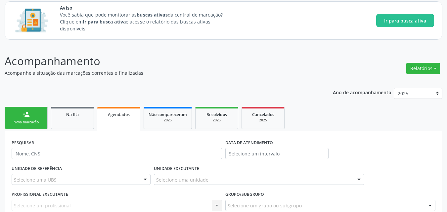
scroll to position [113, 0]
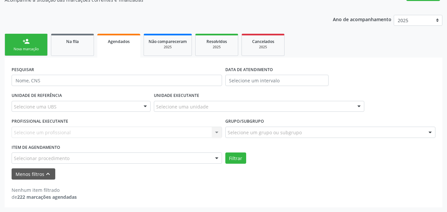
click at [135, 165] on form "PESQUISAR DATA DE ATENDIMENTO UNIDADE DE REFERÊNCIA Selecione uma UBS Todas as …" at bounding box center [224, 122] width 424 height 115
click at [135, 162] on div "Selecionar procedimento" at bounding box center [117, 158] width 210 height 11
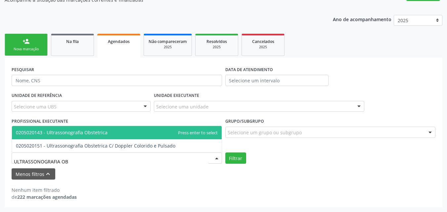
type input "ULTRASSONOGRAFIA OBS"
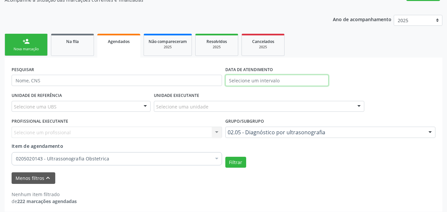
click at [279, 80] on input "text" at bounding box center [277, 80] width 104 height 11
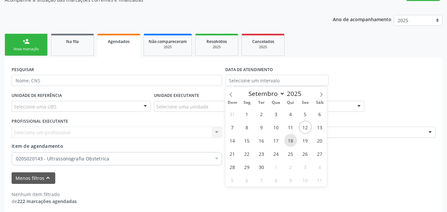
click at [293, 143] on span "18" at bounding box center [290, 140] width 13 height 13
type input "[DATE]"
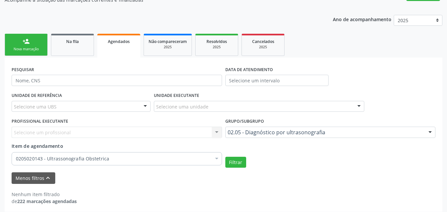
click at [376, 100] on div "UNIDADE DE REFERÊNCIA Selecione uma UBS Todas as UBS Unidade de Saude da Famili…" at bounding box center [223, 129] width 427 height 77
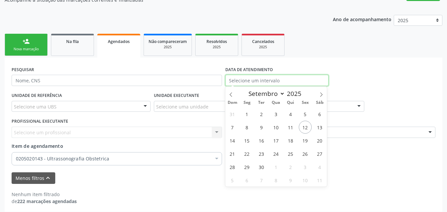
click at [281, 79] on input "text" at bounding box center [277, 80] width 104 height 11
click at [292, 142] on span "18" at bounding box center [290, 140] width 13 height 13
type input "[DATE]"
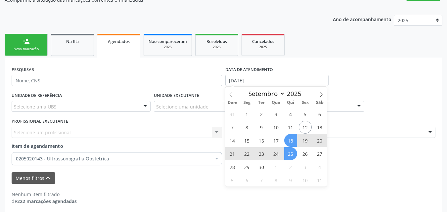
click at [292, 149] on span "25" at bounding box center [290, 153] width 13 height 13
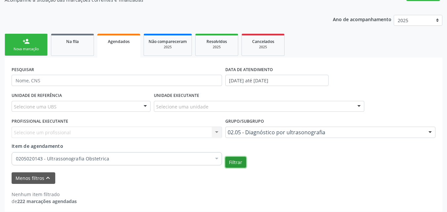
click at [230, 164] on button "Filtrar" at bounding box center [235, 162] width 21 height 11
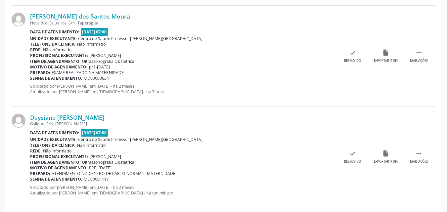
scroll to position [527, 0]
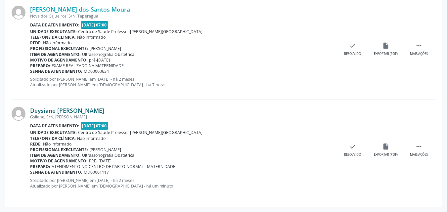
click at [78, 113] on link "Deysiane [PERSON_NAME]" at bounding box center [67, 110] width 74 height 7
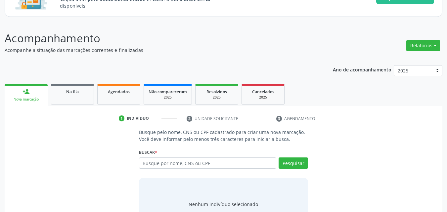
scroll to position [91, 0]
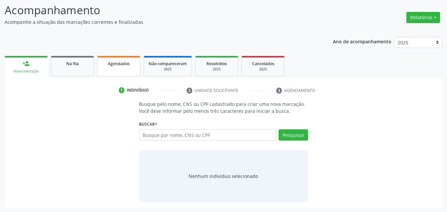
click at [119, 63] on span "Agendados" at bounding box center [119, 64] width 22 height 6
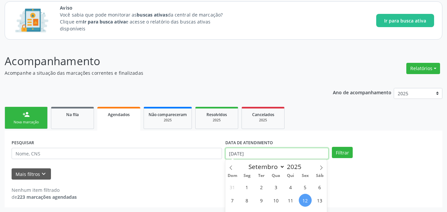
scroll to position [81, 0]
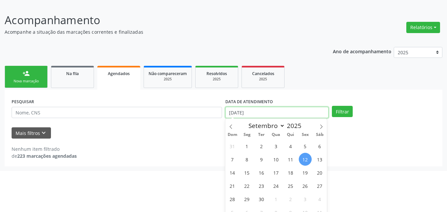
click at [286, 131] on body "Central de Marcação notifications Anielly Lorena Lima do Nascimento Diretor de …" at bounding box center [223, 25] width 447 height 212
click at [292, 174] on span "18" at bounding box center [290, 172] width 13 height 13
type input "[DATE]"
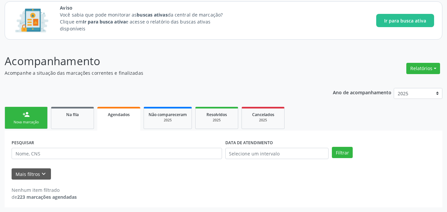
click at [332, 163] on div "PESQUISAR DATA DE ATENDIMENTO Filtrar UNIDADE DE REFERÊNCIA Selecione uma UBS T…" at bounding box center [224, 169] width 438 height 77
click at [43, 173] on icon "keyboard_arrow_down" at bounding box center [43, 173] width 7 height 7
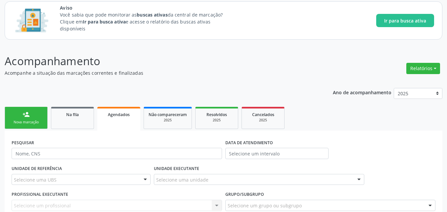
scroll to position [113, 0]
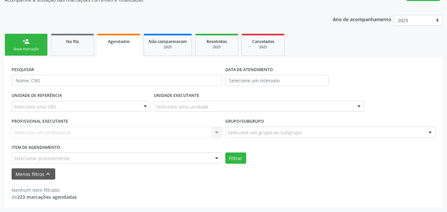
click at [188, 158] on div "Selecionar procedimento" at bounding box center [117, 158] width 210 height 11
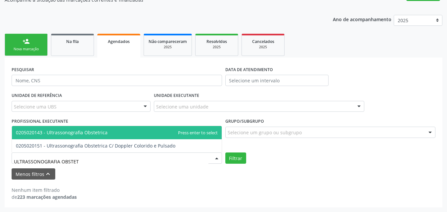
type input "ULTRASSONOGRAFIA OBSTETR"
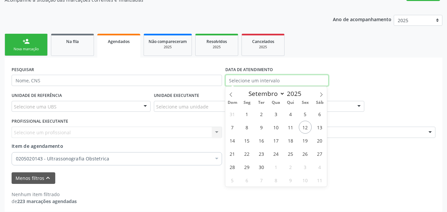
click at [254, 78] on input "text" at bounding box center [277, 80] width 104 height 11
click at [289, 137] on span "18" at bounding box center [290, 140] width 13 height 13
type input "[DATE]"
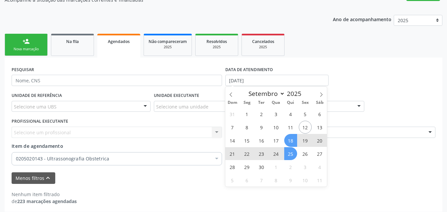
click at [290, 150] on span "25" at bounding box center [290, 153] width 13 height 13
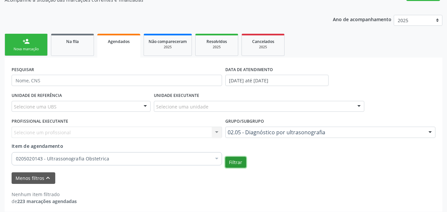
click at [240, 163] on button "Filtrar" at bounding box center [235, 162] width 21 height 11
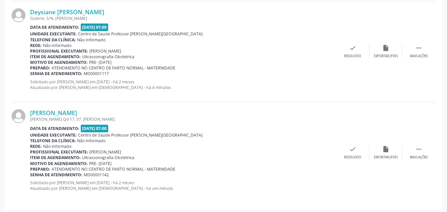
scroll to position [628, 0]
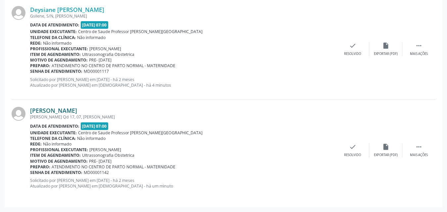
click at [77, 110] on link "[PERSON_NAME]" at bounding box center [53, 110] width 47 height 7
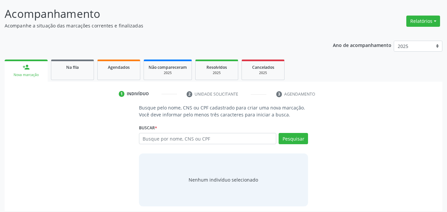
scroll to position [91, 0]
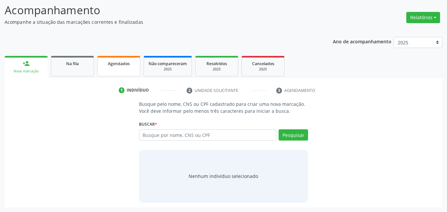
click at [117, 70] on link "Agendados" at bounding box center [118, 66] width 43 height 21
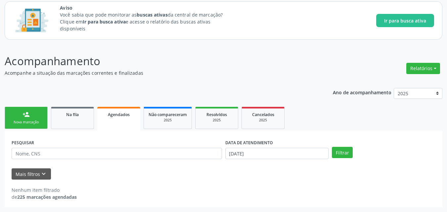
scroll to position [40, 0]
click at [38, 174] on button "Mais filtros keyboard_arrow_down" at bounding box center [31, 174] width 39 height 12
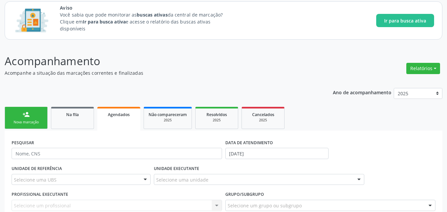
scroll to position [113, 0]
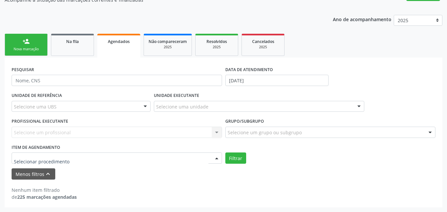
click at [135, 157] on div at bounding box center [117, 158] width 210 height 11
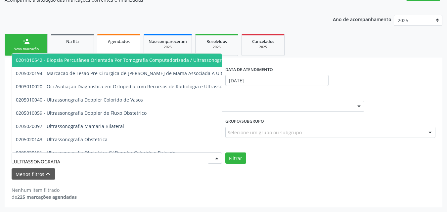
type input "ULTRASSONOGRAFIA"
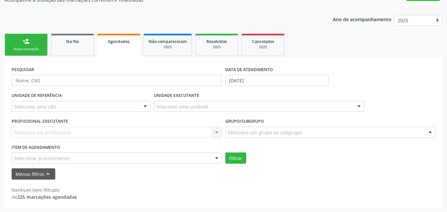
click at [135, 157] on div "Selecionar procedimento" at bounding box center [117, 158] width 210 height 11
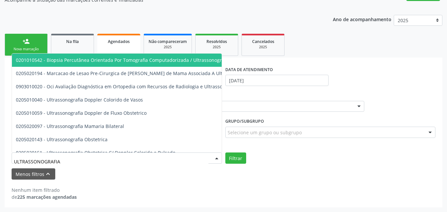
type input "ULTRASSONOGRAFIA O"
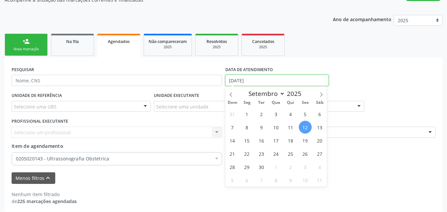
click at [291, 83] on input "12/09/2025" at bounding box center [277, 80] width 104 height 11
click at [293, 143] on span "18" at bounding box center [290, 140] width 13 height 13
type input "[DATE]"
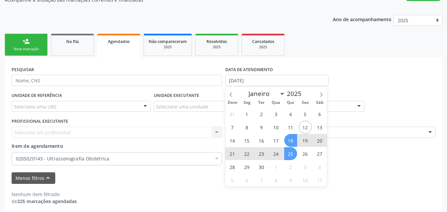
click at [289, 149] on span "25" at bounding box center [290, 153] width 13 height 13
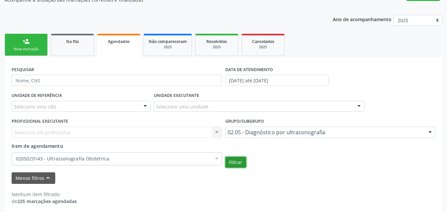
click at [240, 163] on button "Filtrar" at bounding box center [235, 162] width 21 height 11
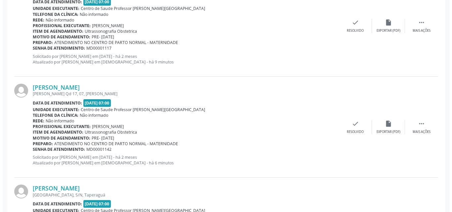
scroll to position [660, 0]
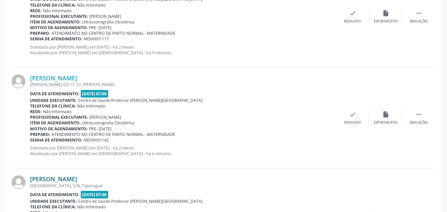
click at [56, 182] on link "[PERSON_NAME]" at bounding box center [53, 178] width 47 height 7
